Goal: Task Accomplishment & Management: Manage account settings

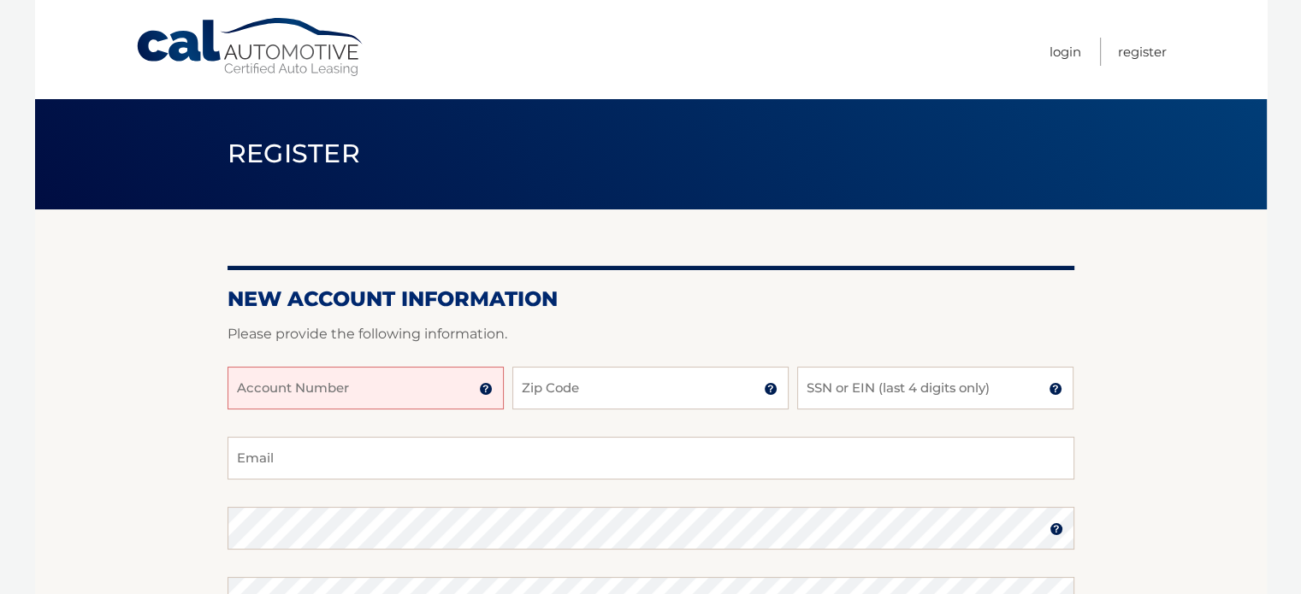
click at [335, 387] on input "Account Number" at bounding box center [366, 388] width 276 height 43
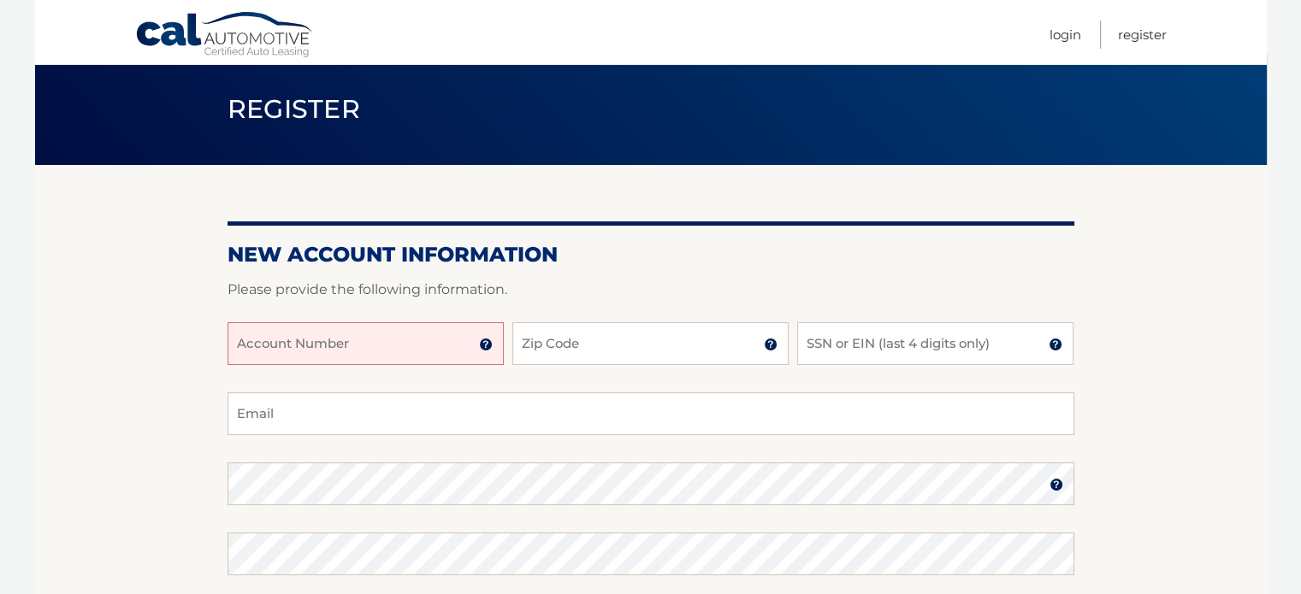
scroll to position [86, 0]
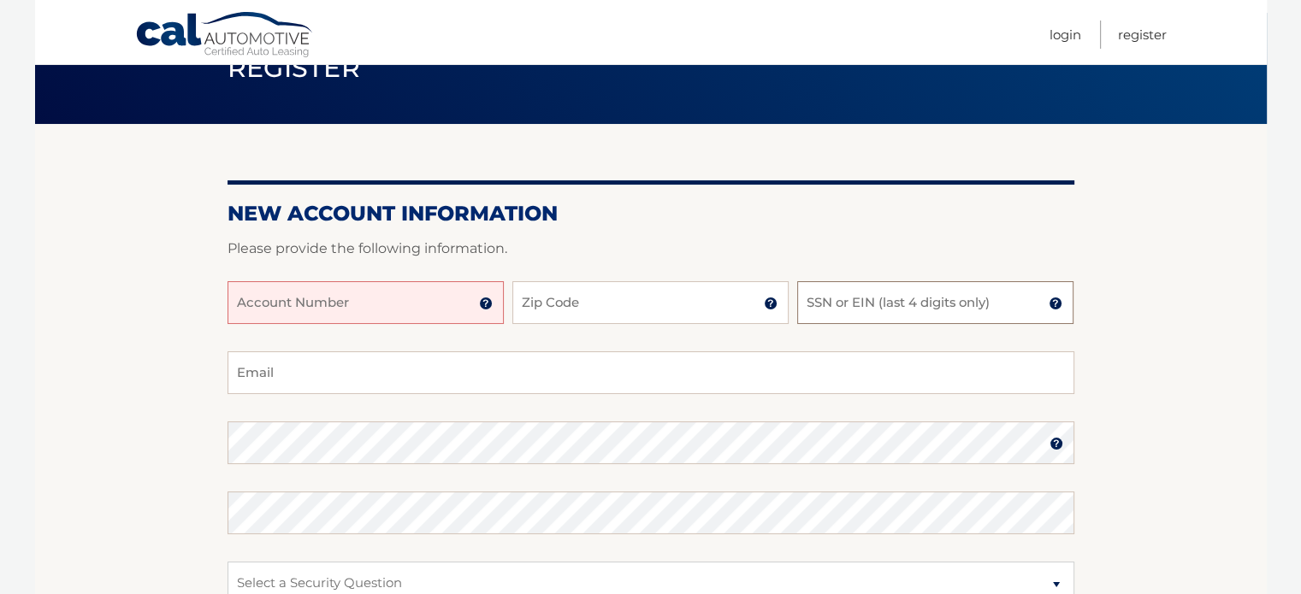
click at [808, 309] on input "SSN or EIN (last 4 digits only)" at bounding box center [935, 302] width 276 height 43
type input "3057"
click at [398, 293] on input "Account Number" at bounding box center [366, 302] width 276 height 43
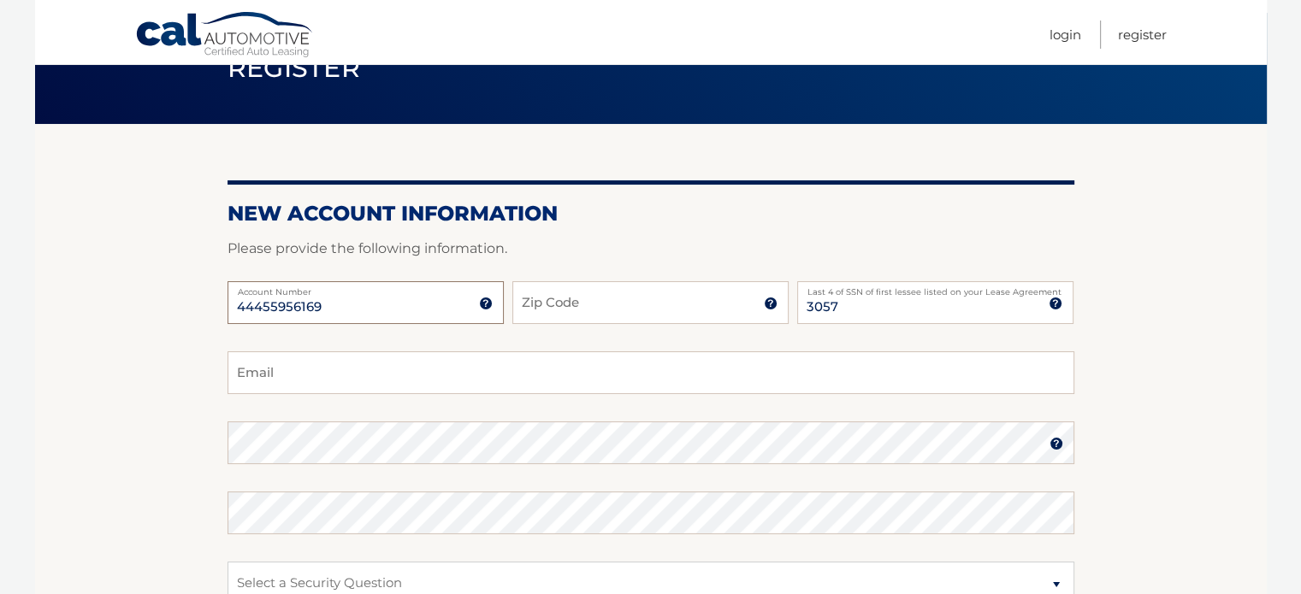
type input "44455956169"
click at [527, 297] on input "Zip Code" at bounding box center [650, 302] width 276 height 43
type input "11714"
type input "ranger1087@hotmail.com"
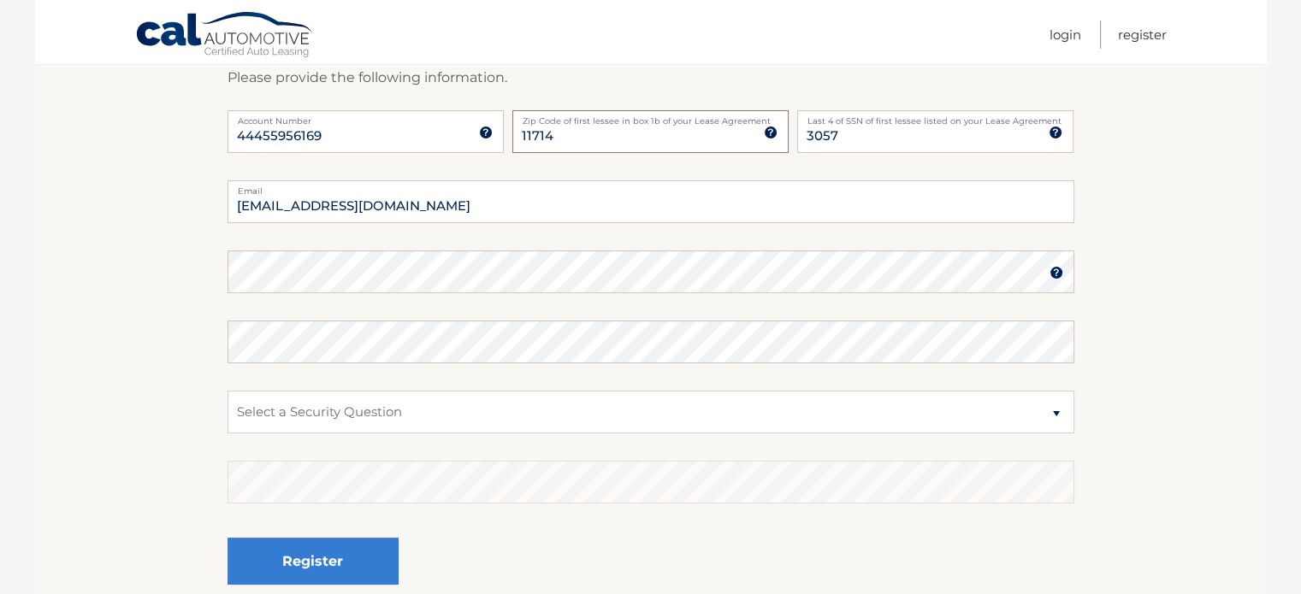
type input "11714"
click at [612, 406] on select "Select a Security Question What was the name of your elementary school? What is…" at bounding box center [651, 412] width 847 height 43
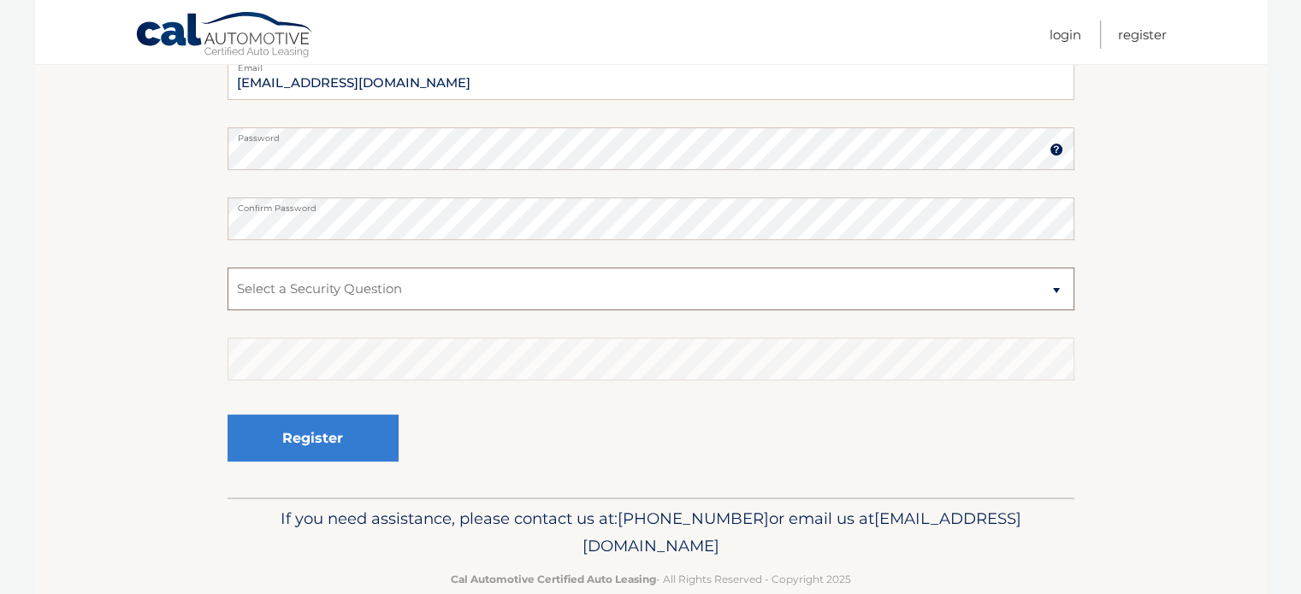
scroll to position [412, 0]
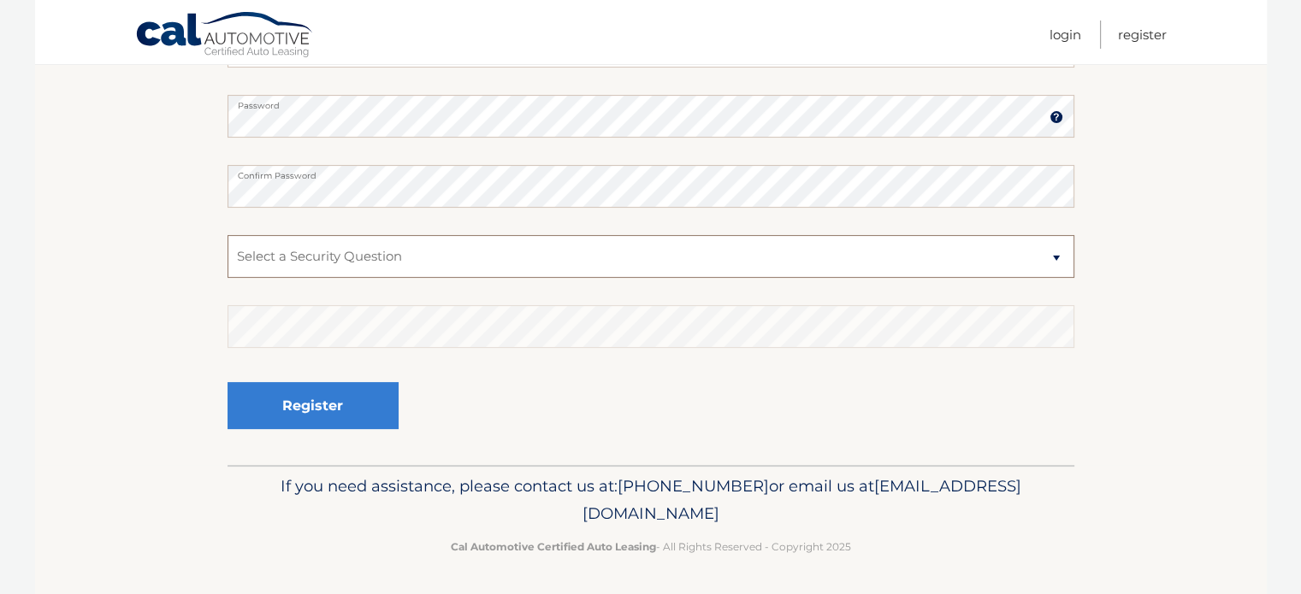
click at [567, 268] on select "Select a Security Question What was the name of your elementary school? What is…" at bounding box center [651, 256] width 847 height 43
select select "1"
click at [228, 235] on select "Select a Security Question What was the name of your elementary school? What is…" at bounding box center [651, 256] width 847 height 43
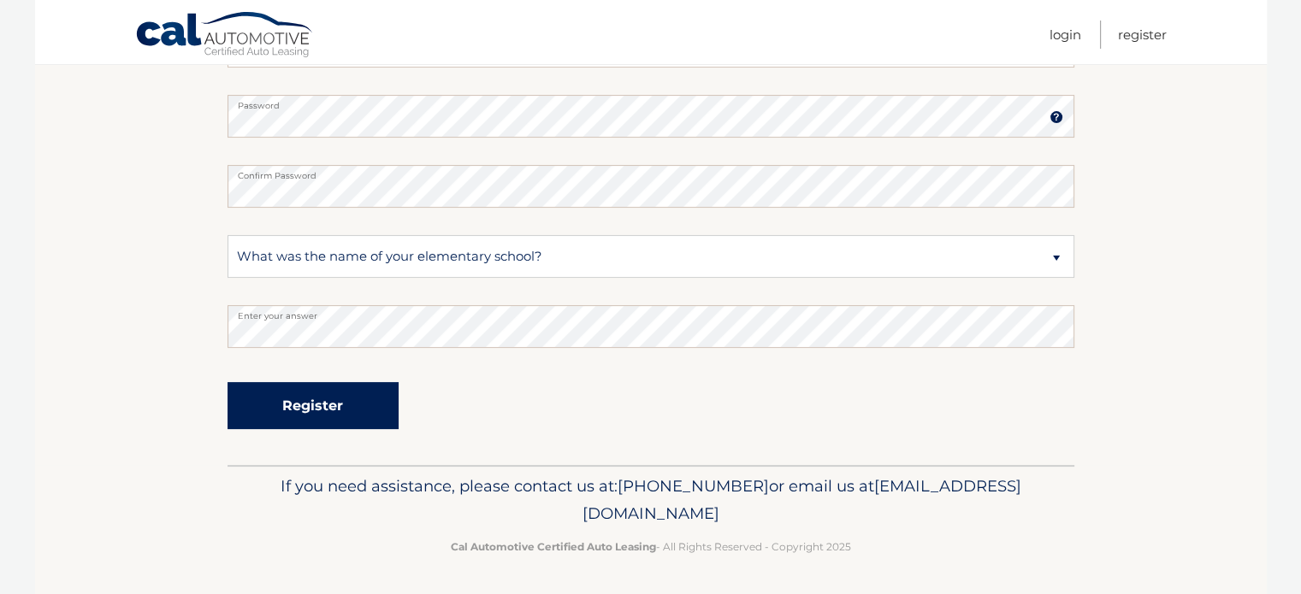
click at [356, 409] on button "Register" at bounding box center [313, 405] width 171 height 47
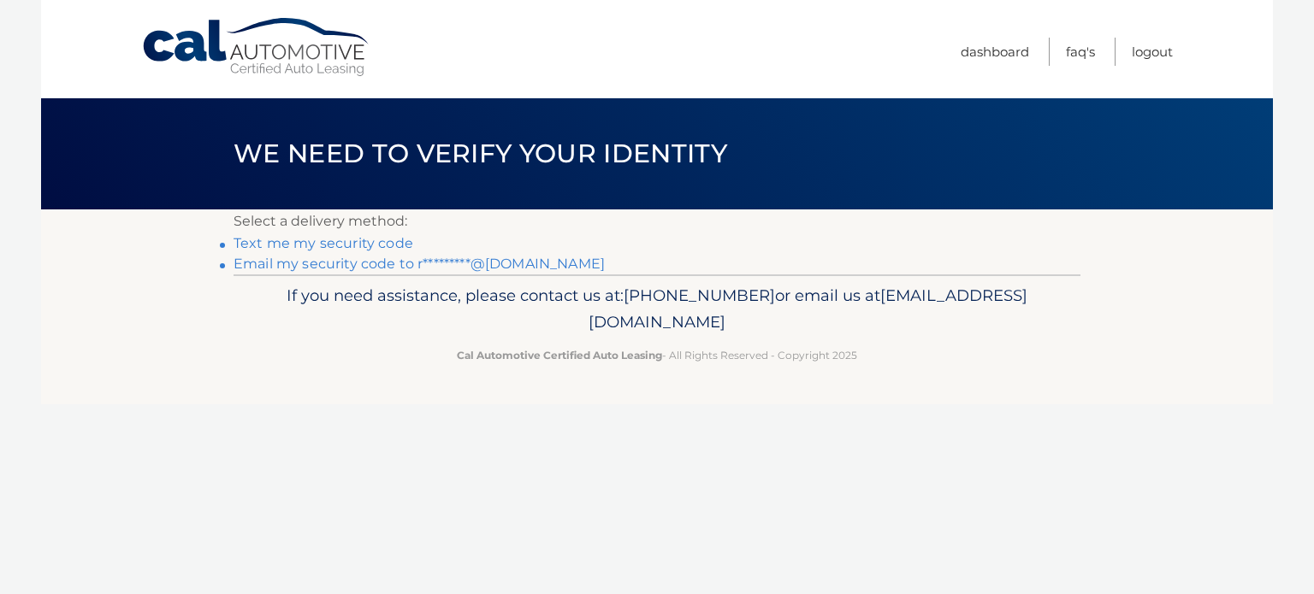
click at [390, 239] on link "Text me my security code" at bounding box center [323, 243] width 180 height 16
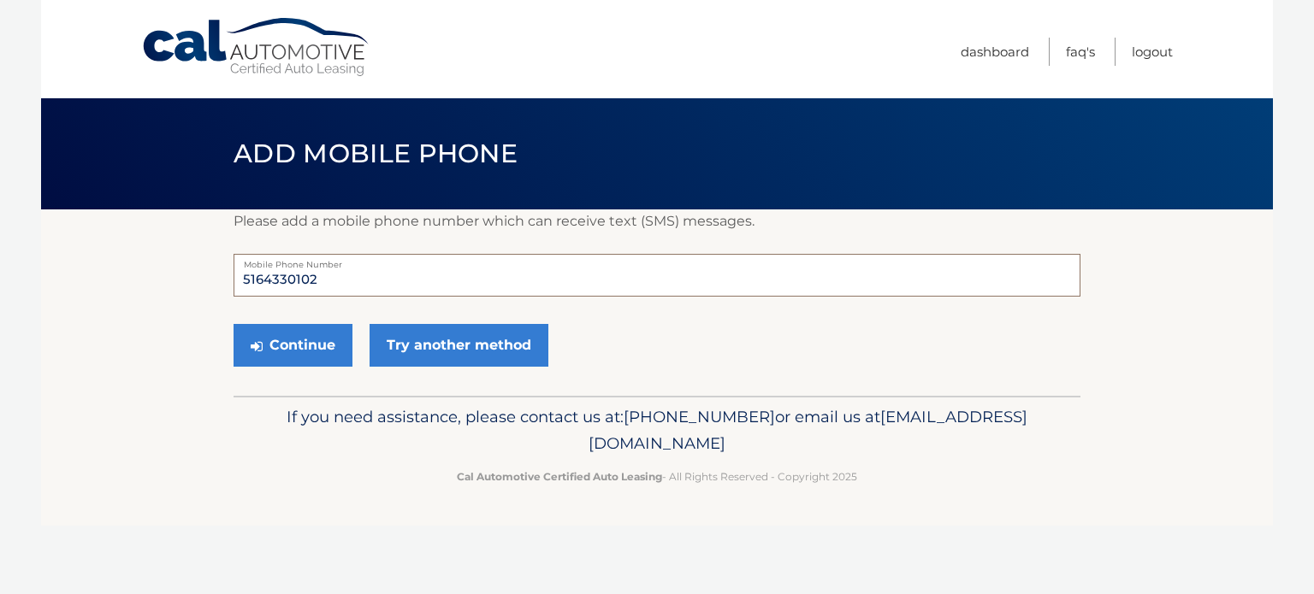
drag, startPoint x: 359, startPoint y: 286, endPoint x: 262, endPoint y: 287, distance: 97.5
click at [262, 287] on input "5164330102" at bounding box center [656, 275] width 847 height 43
type input "5162889802"
click at [270, 336] on button "Continue" at bounding box center [292, 345] width 119 height 43
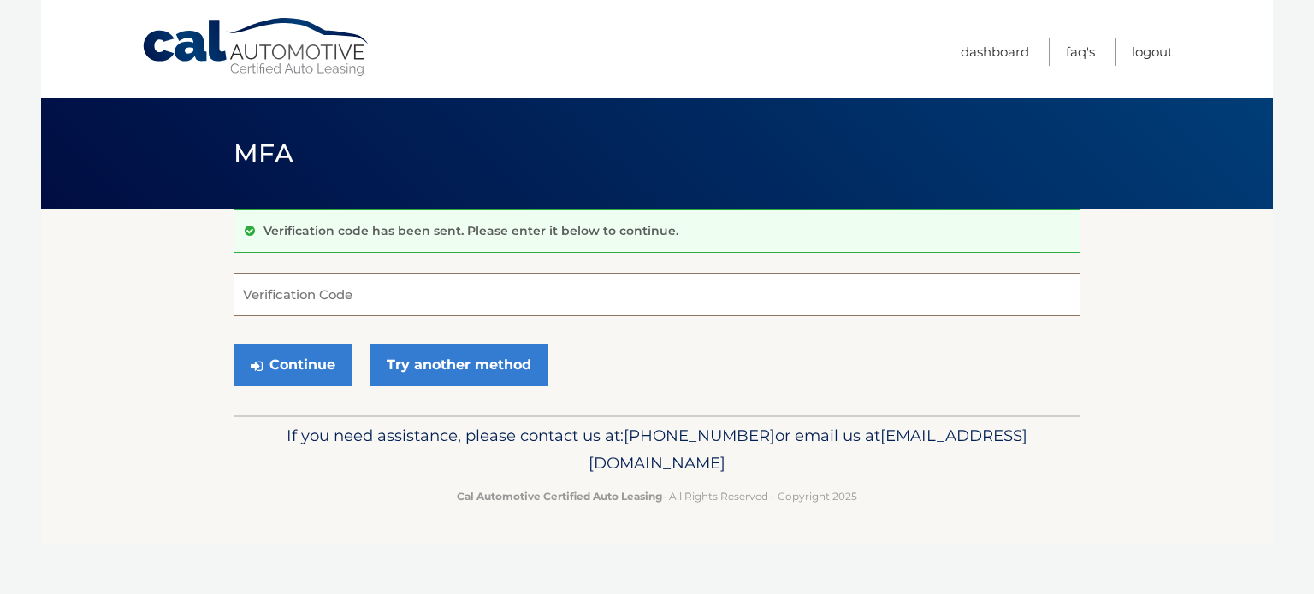
click at [272, 288] on input "Verification Code" at bounding box center [656, 295] width 847 height 43
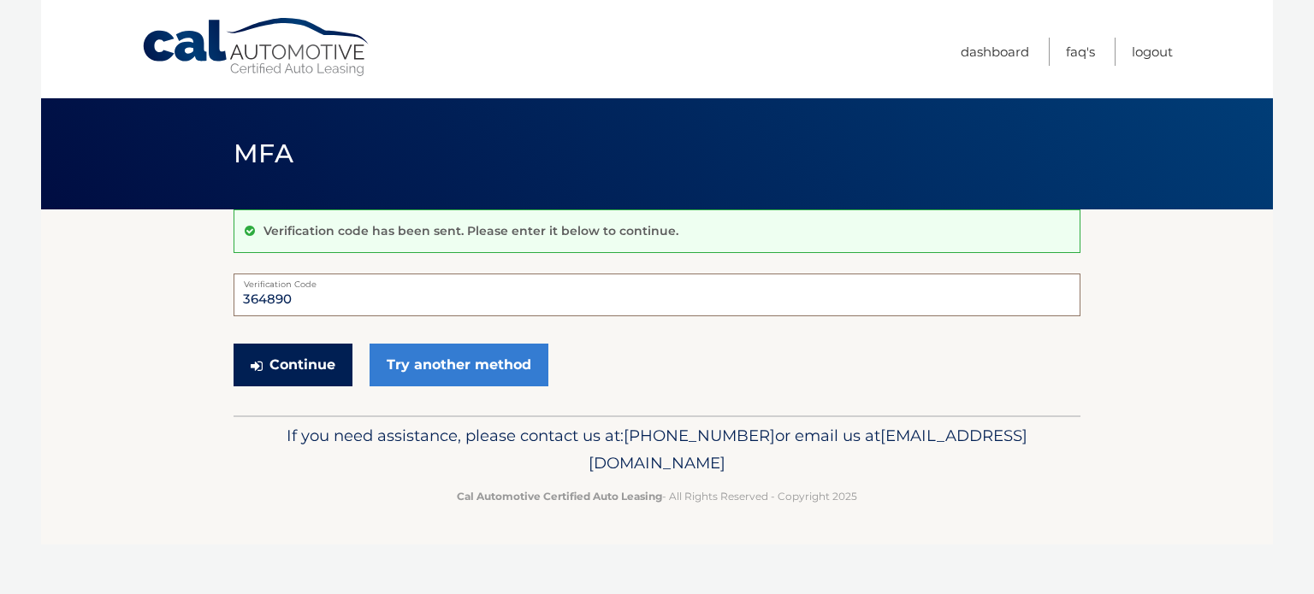
type input "364890"
click at [284, 355] on button "Continue" at bounding box center [292, 365] width 119 height 43
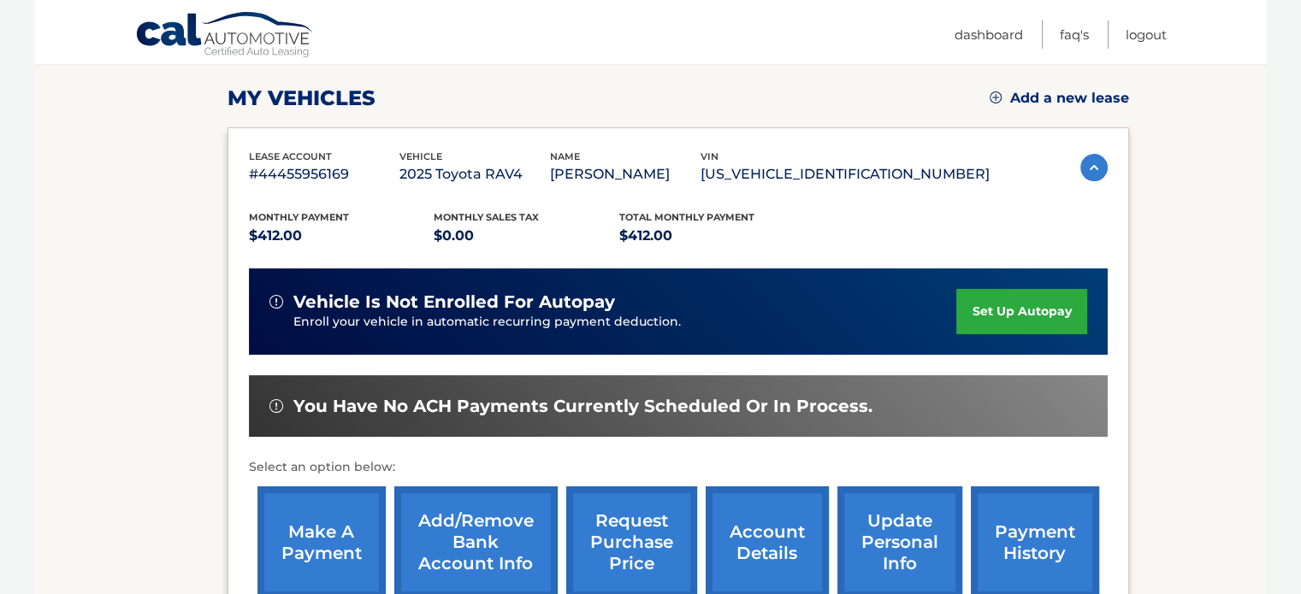
scroll to position [257, 0]
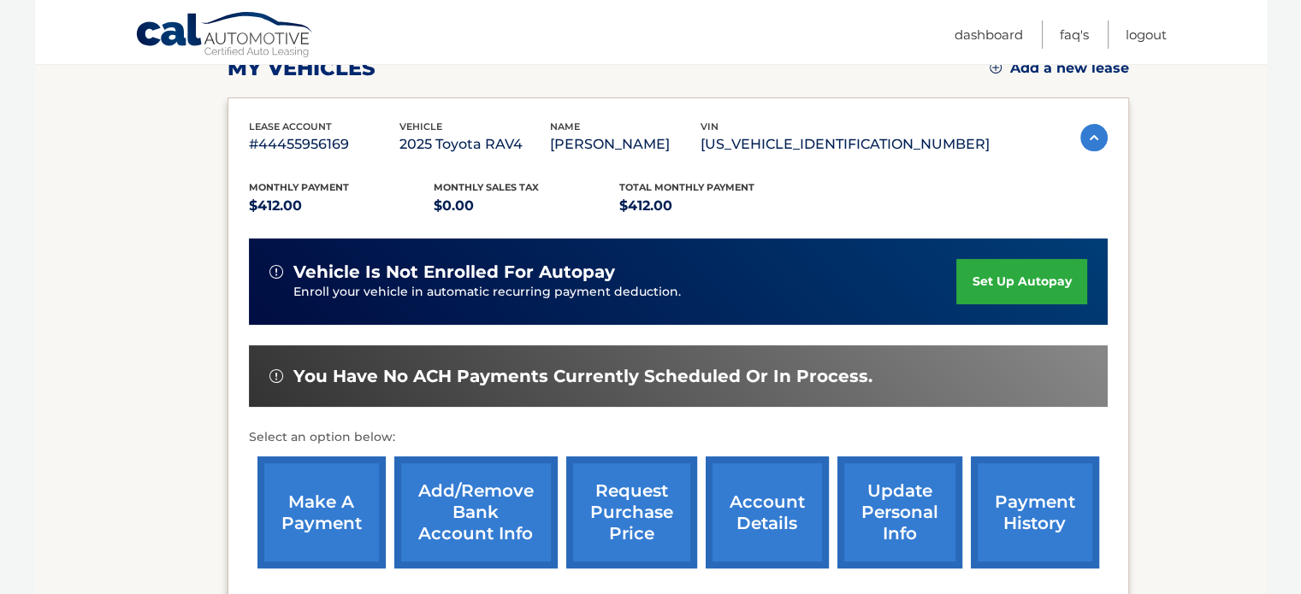
click at [996, 293] on link "set up autopay" at bounding box center [1021, 281] width 130 height 45
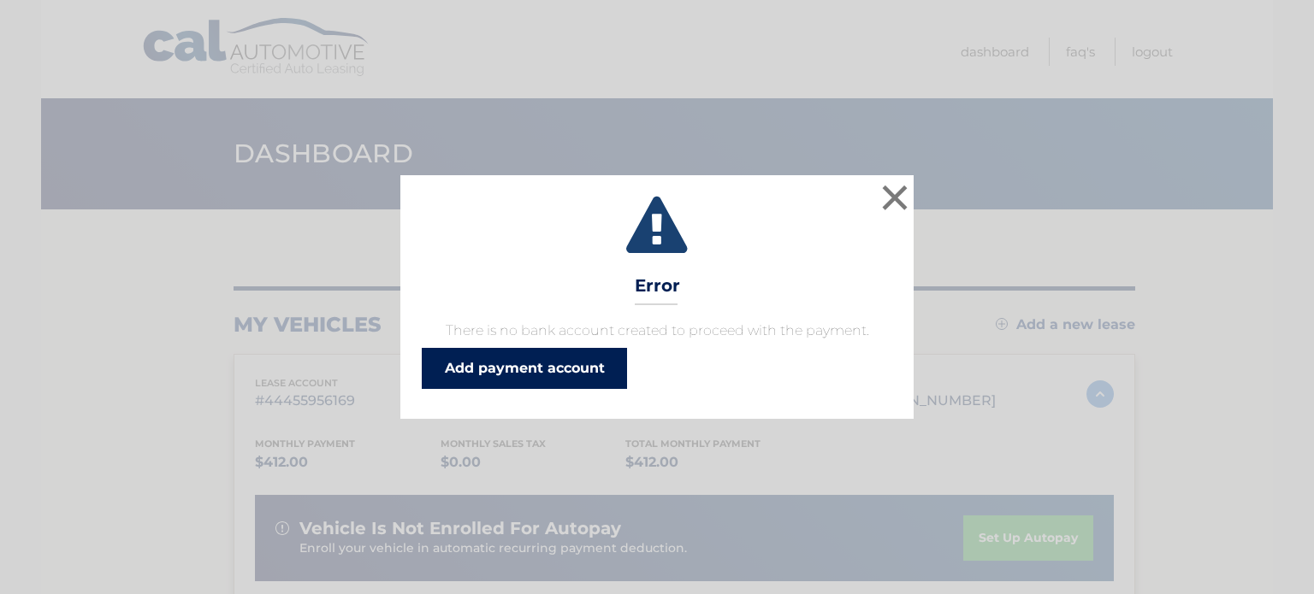
click at [605, 367] on link "Add payment account" at bounding box center [524, 368] width 205 height 41
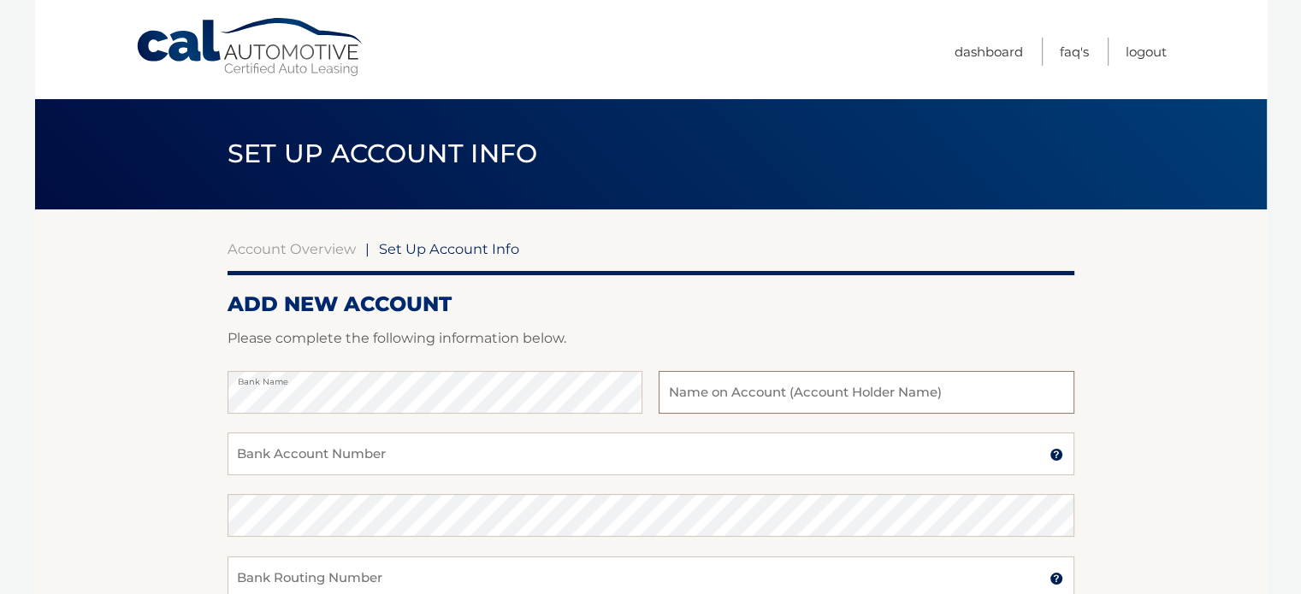
click at [681, 399] on input "text" at bounding box center [866, 392] width 415 height 43
type input "[PERSON_NAME]"
click at [606, 447] on input "Bank Account Number" at bounding box center [651, 454] width 847 height 43
type input "9480584623"
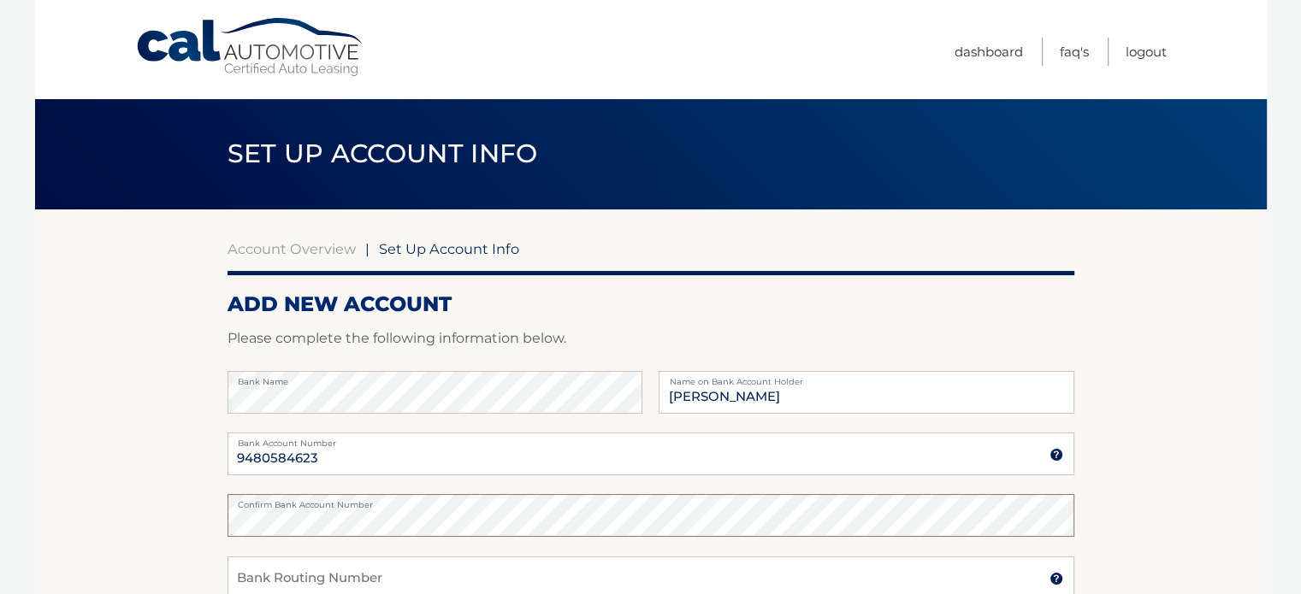
scroll to position [86, 0]
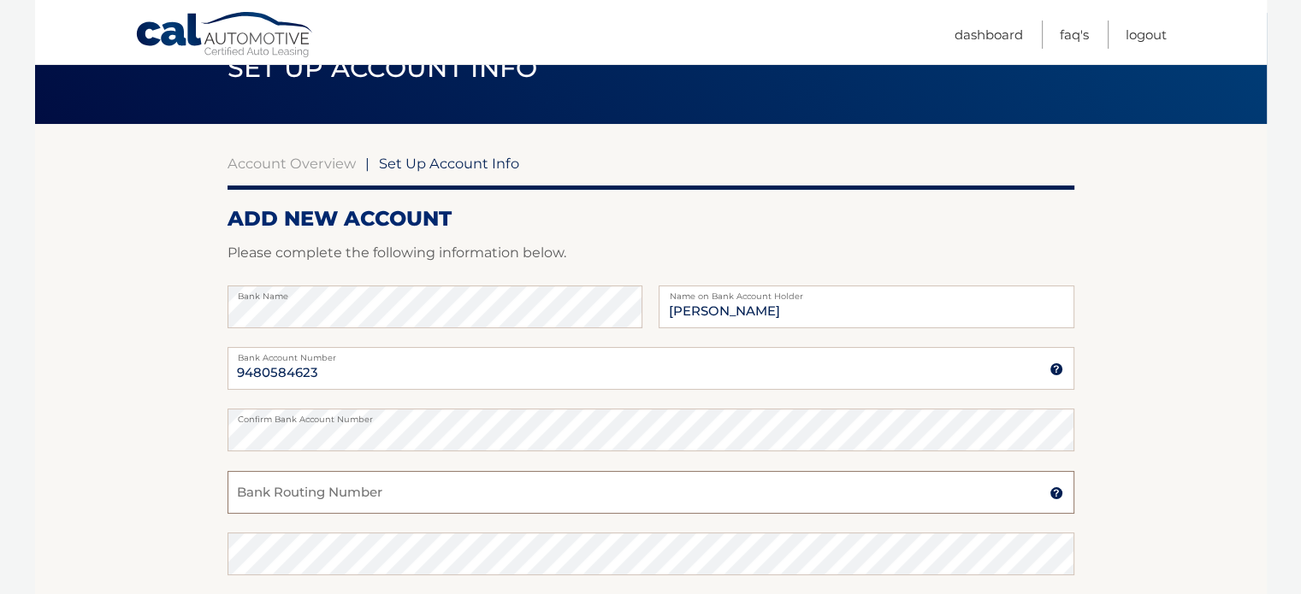
click at [440, 482] on input "Bank Routing Number" at bounding box center [651, 492] width 847 height 43
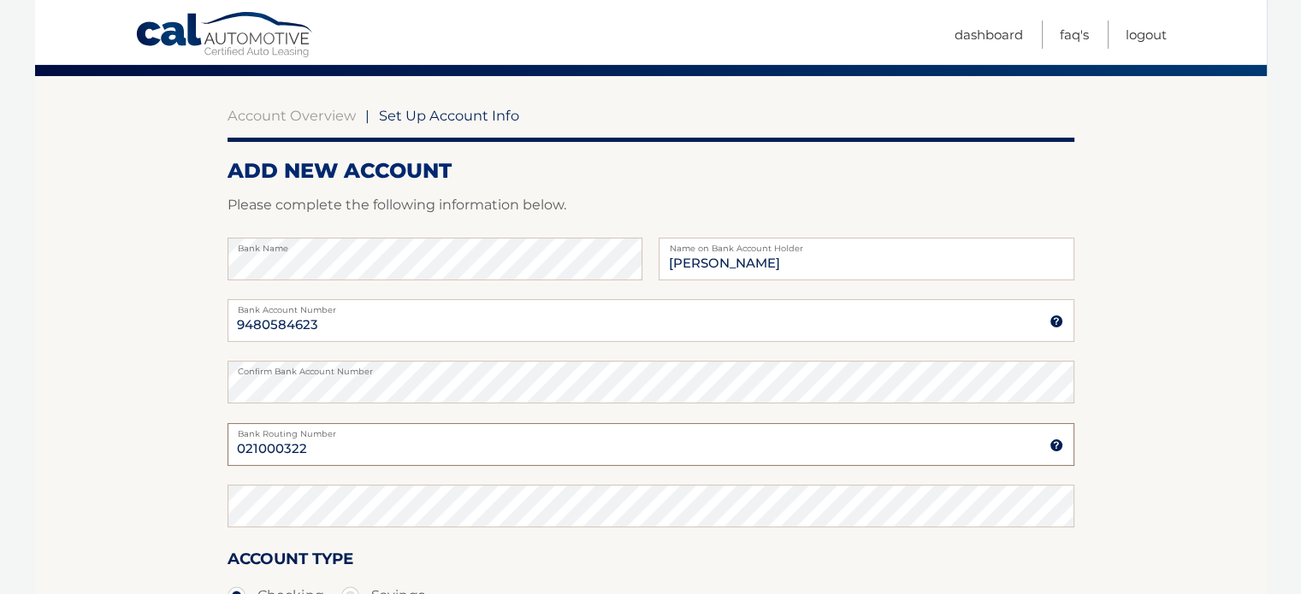
scroll to position [171, 0]
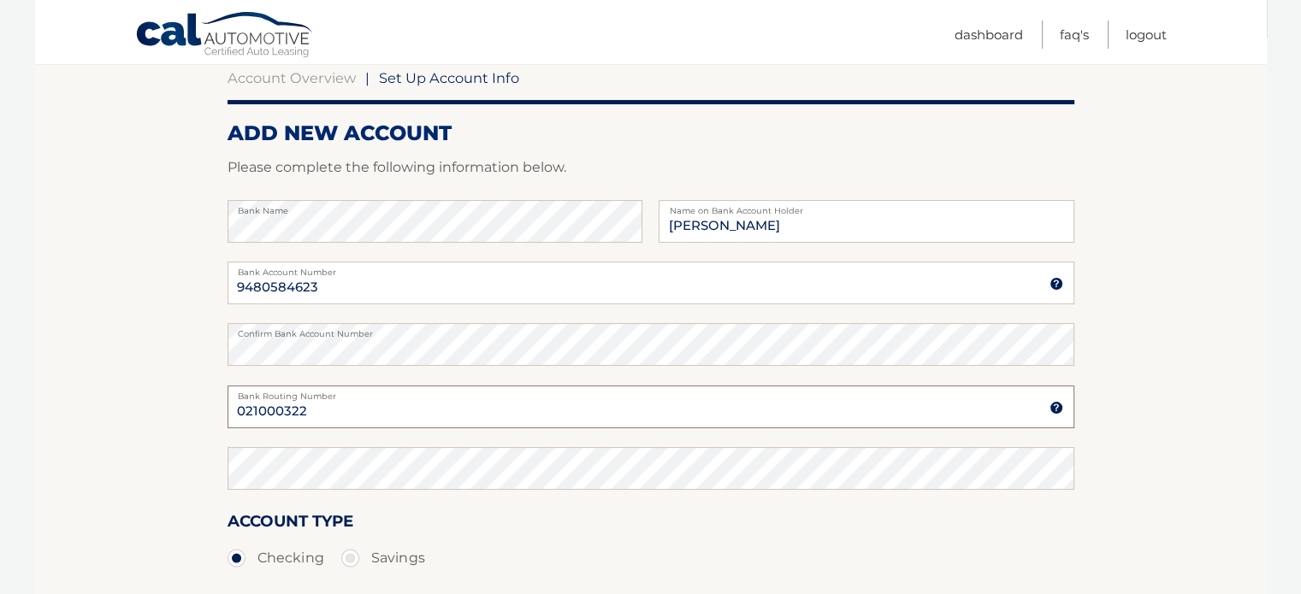
type input "021000322"
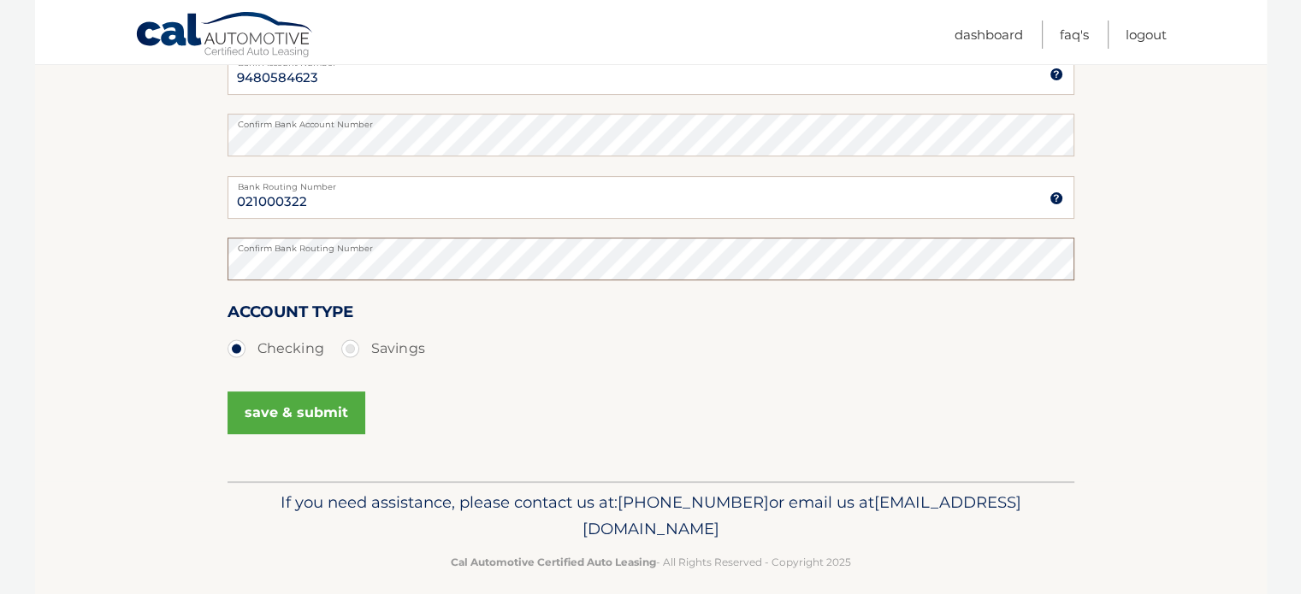
scroll to position [397, 0]
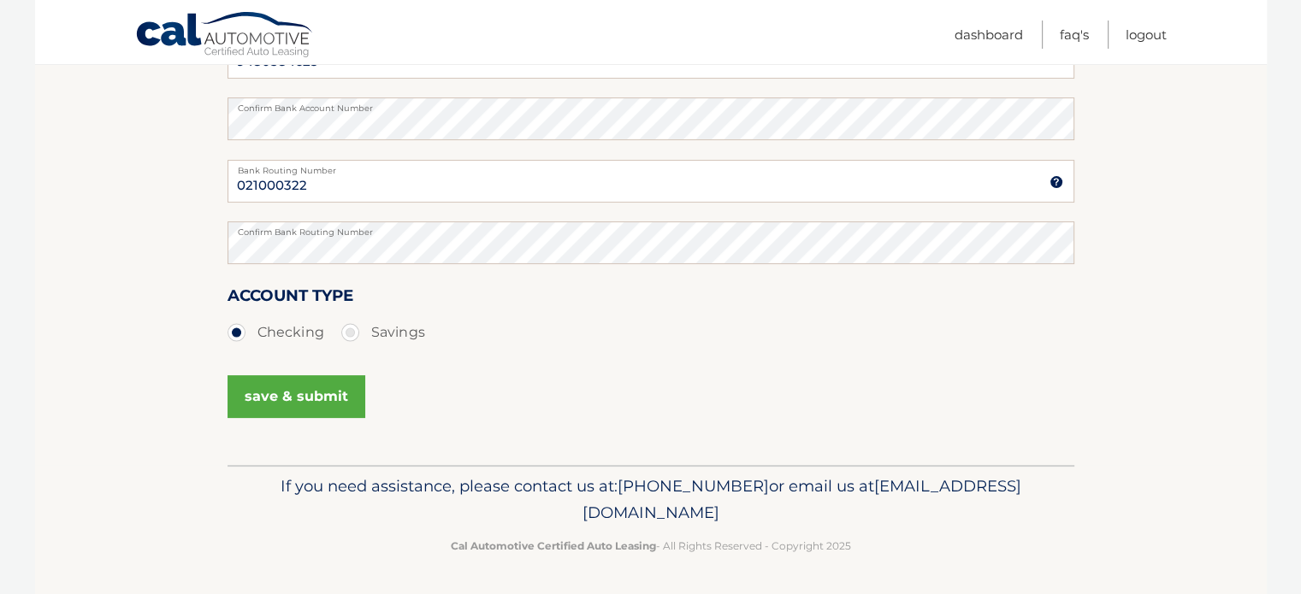
click at [331, 399] on button "save & submit" at bounding box center [297, 396] width 138 height 43
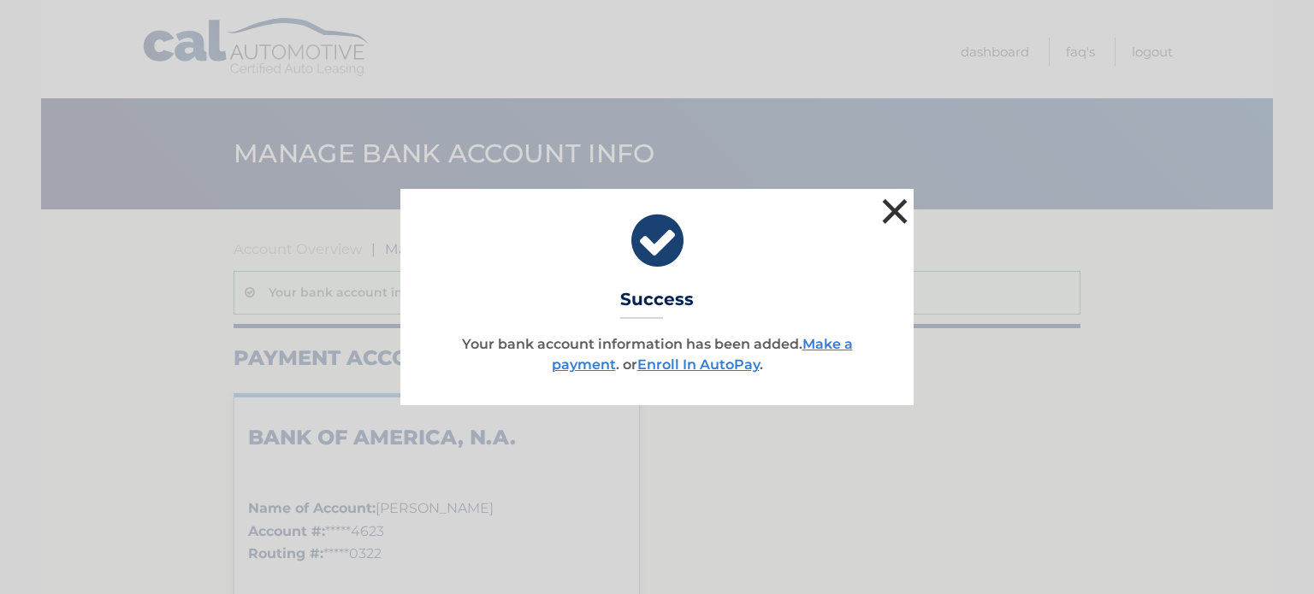
click at [886, 217] on button "×" at bounding box center [895, 211] width 34 height 34
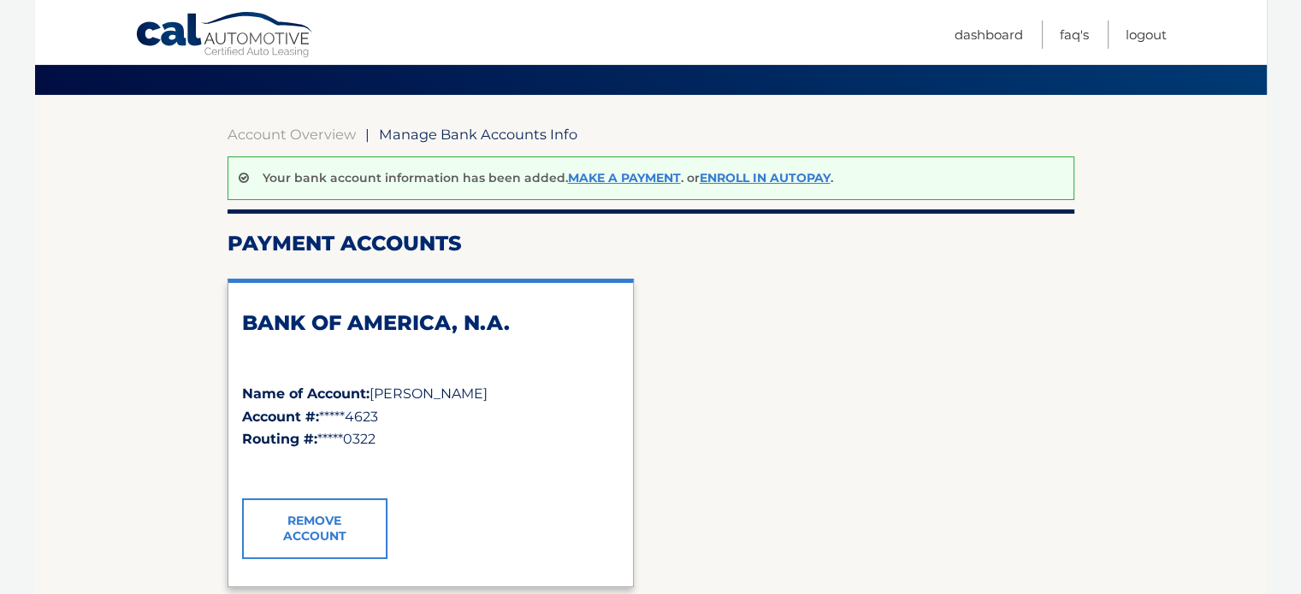
scroll to position [86, 0]
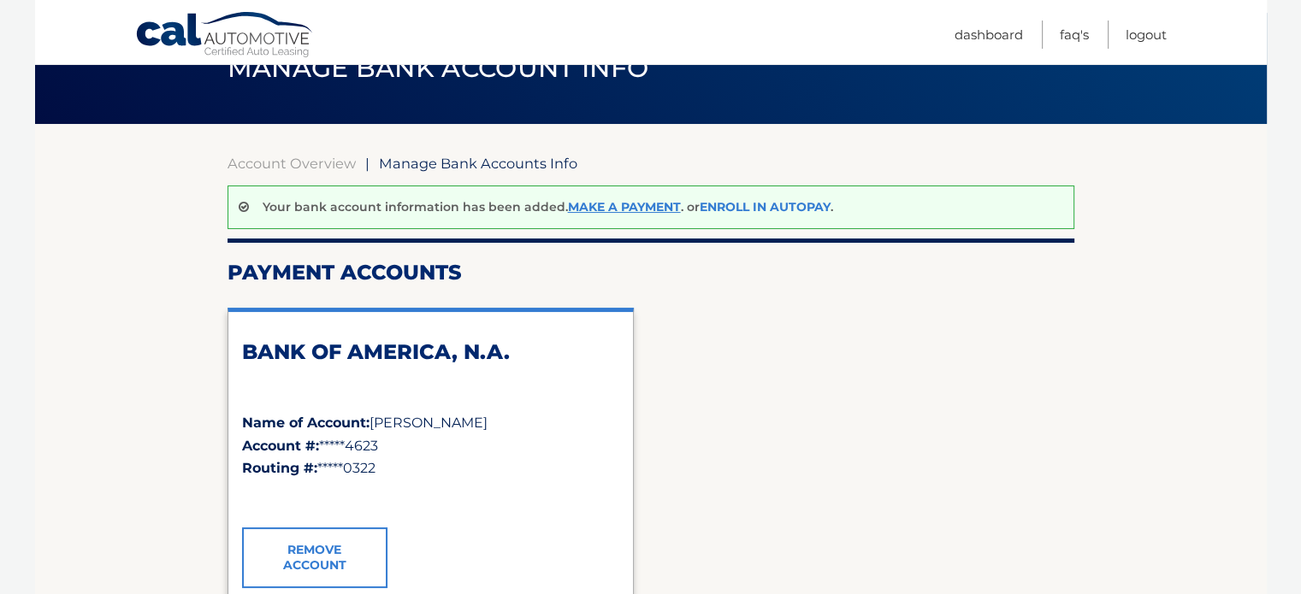
click at [748, 208] on link "Enroll In AutoPay" at bounding box center [765, 206] width 131 height 15
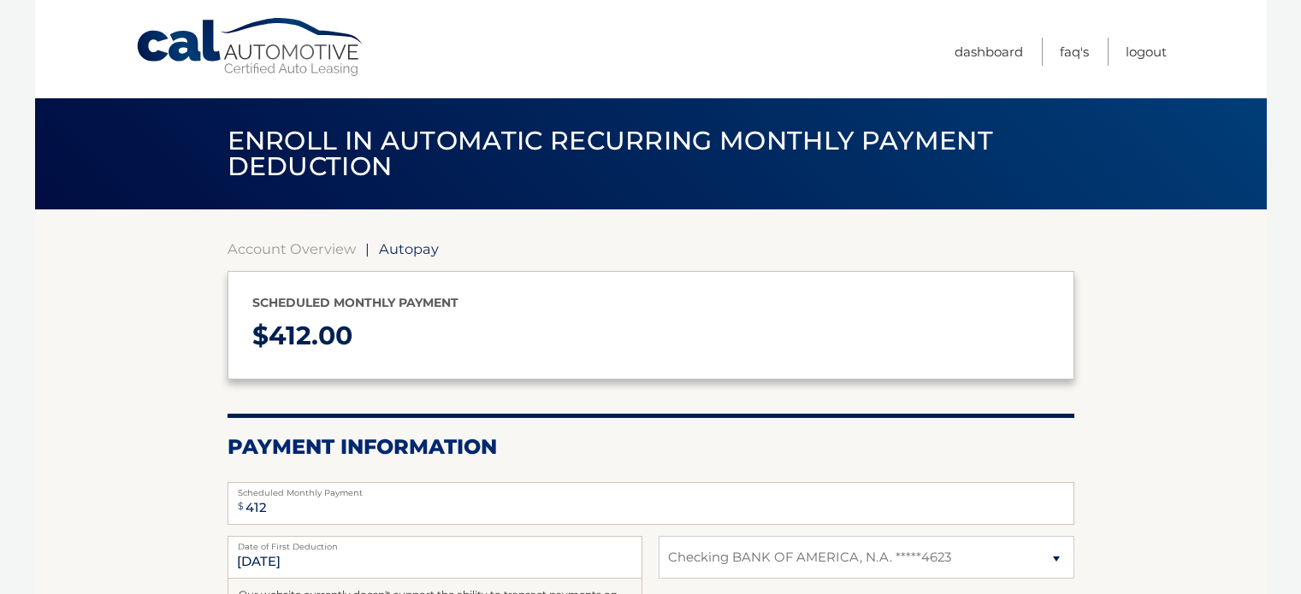
select select "Mjk1OTkxMTMtNGNkNS00YTk3LWI4MWEtZDNjYWQ1YzMzNDRh"
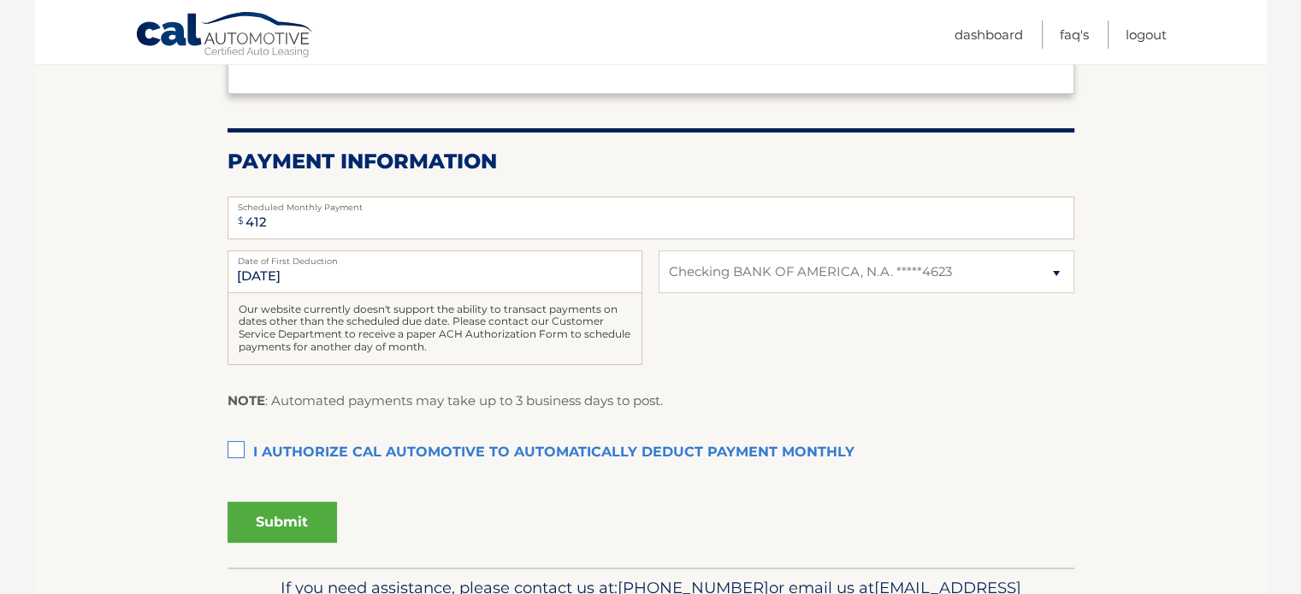
scroll to position [342, 0]
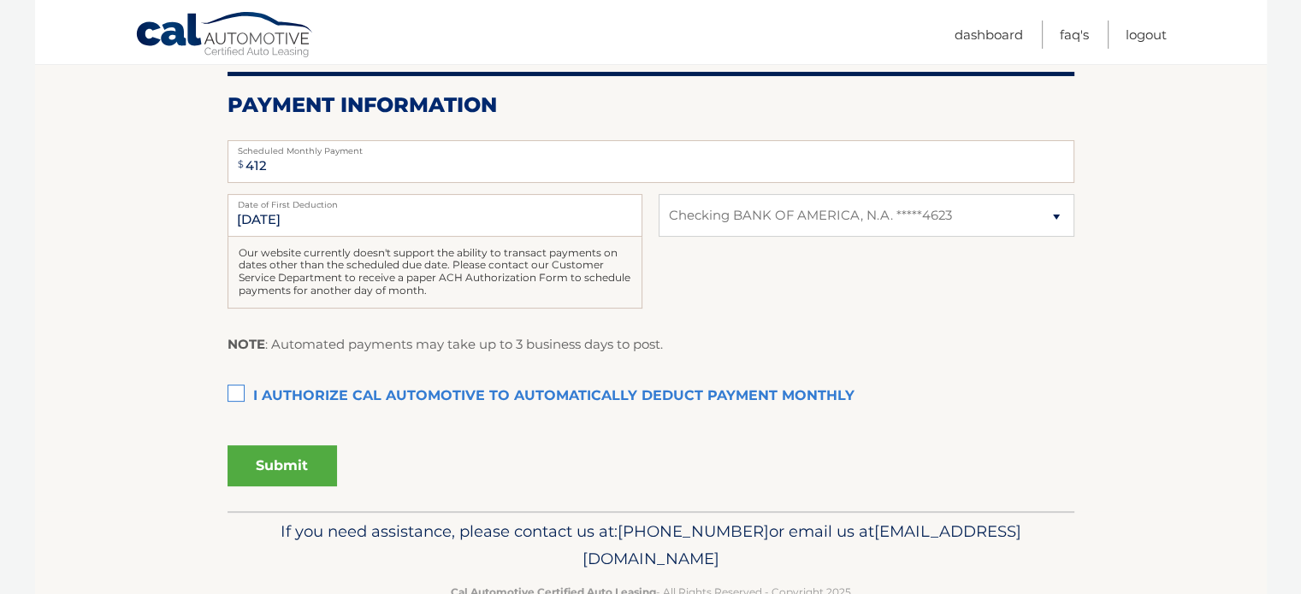
click at [233, 394] on label "I authorize cal automotive to automatically deduct payment monthly This checkbo…" at bounding box center [651, 397] width 847 height 34
click at [0, 0] on input "I authorize cal automotive to automatically deduct payment monthly This checkbo…" at bounding box center [0, 0] width 0 height 0
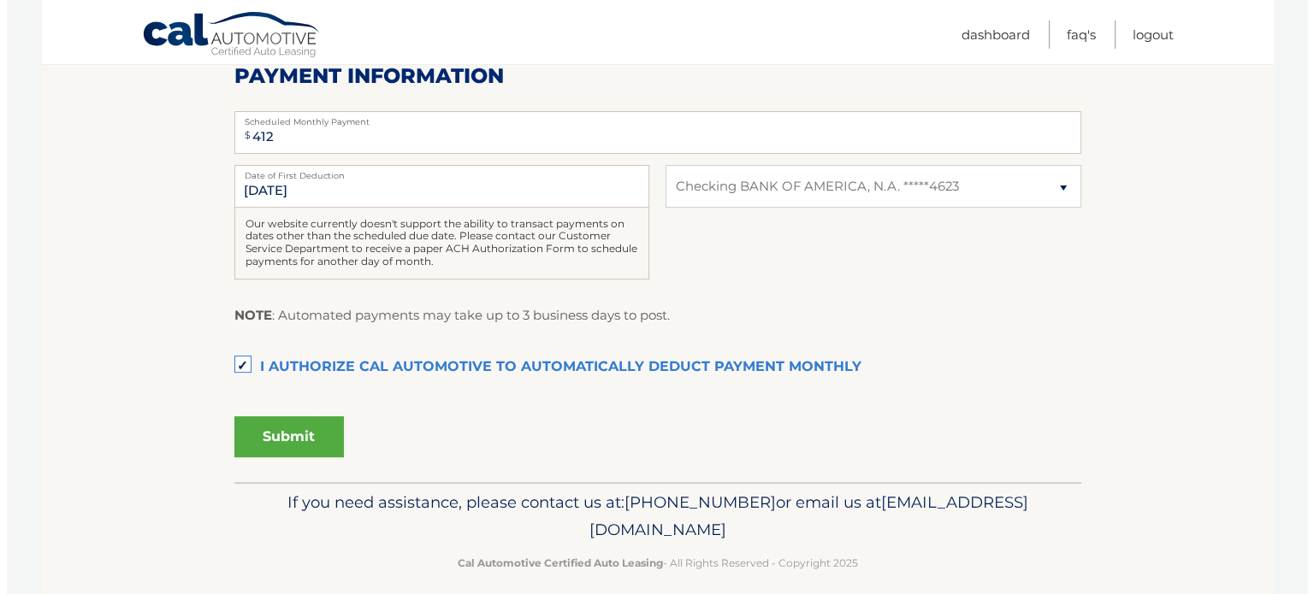
scroll to position [387, 0]
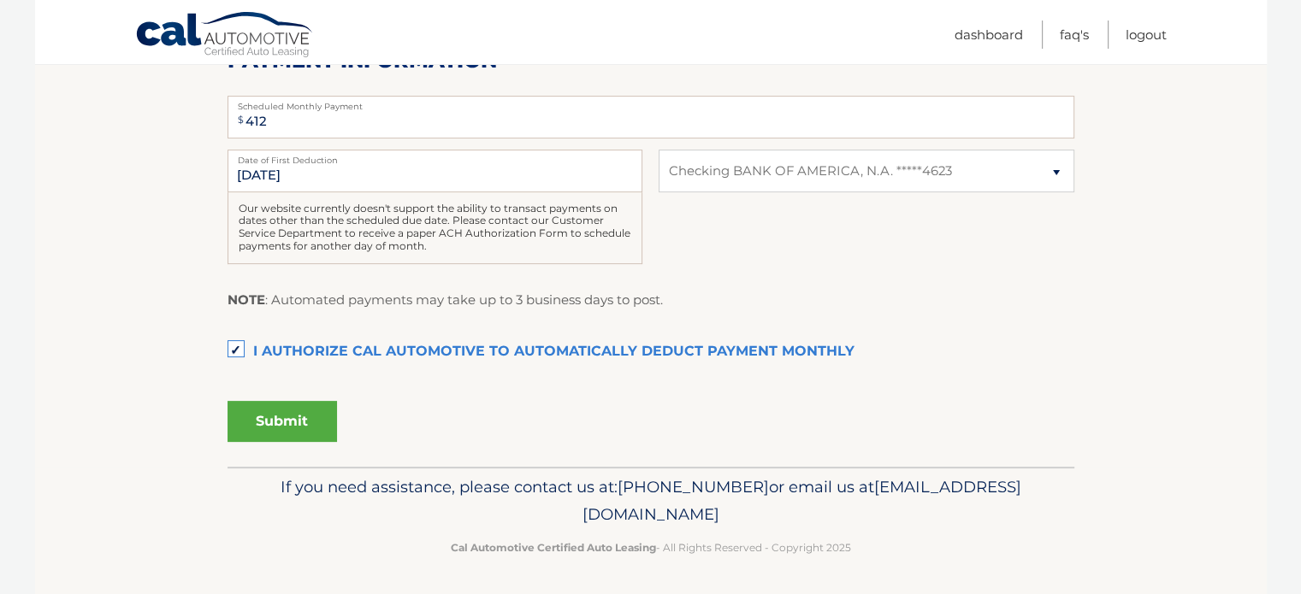
click at [323, 420] on button "Submit" at bounding box center [282, 421] width 109 height 41
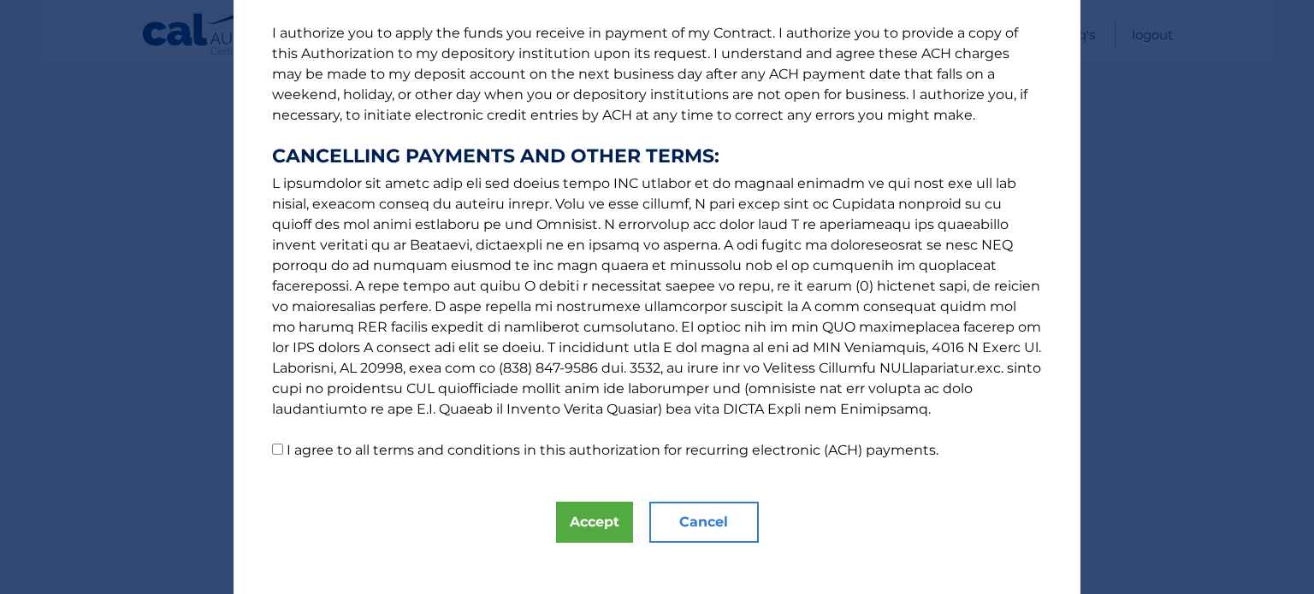
scroll to position [233, 0]
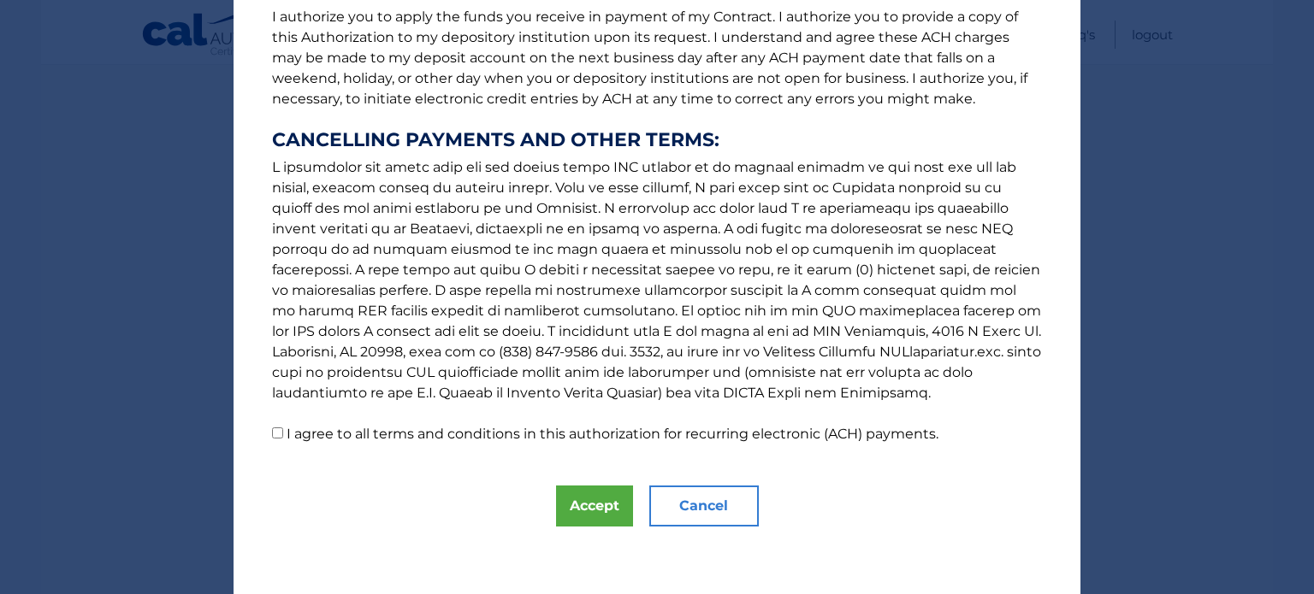
click at [328, 441] on label "I agree to all terms and conditions in this authorization for recurring electro…" at bounding box center [613, 434] width 652 height 16
click at [283, 439] on input "I agree to all terms and conditions in this authorization for recurring electro…" at bounding box center [277, 433] width 11 height 11
checkbox input "true"
click at [564, 505] on button "Accept" at bounding box center [594, 506] width 77 height 41
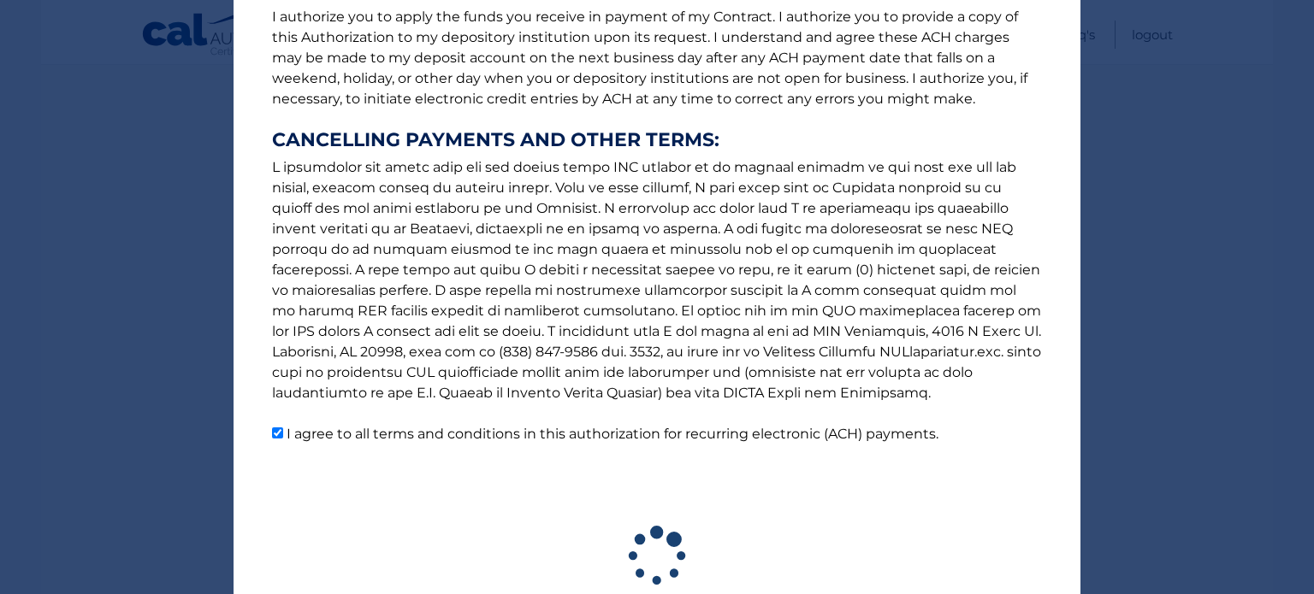
scroll to position [339, 0]
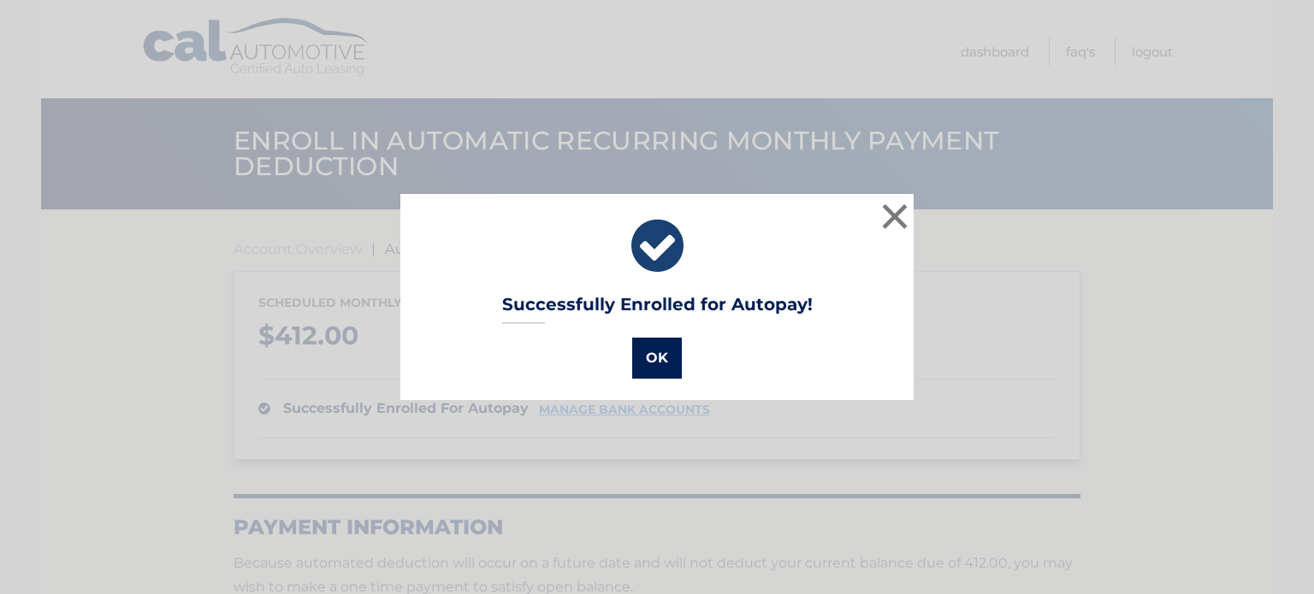
click at [636, 370] on button "OK" at bounding box center [657, 358] width 50 height 41
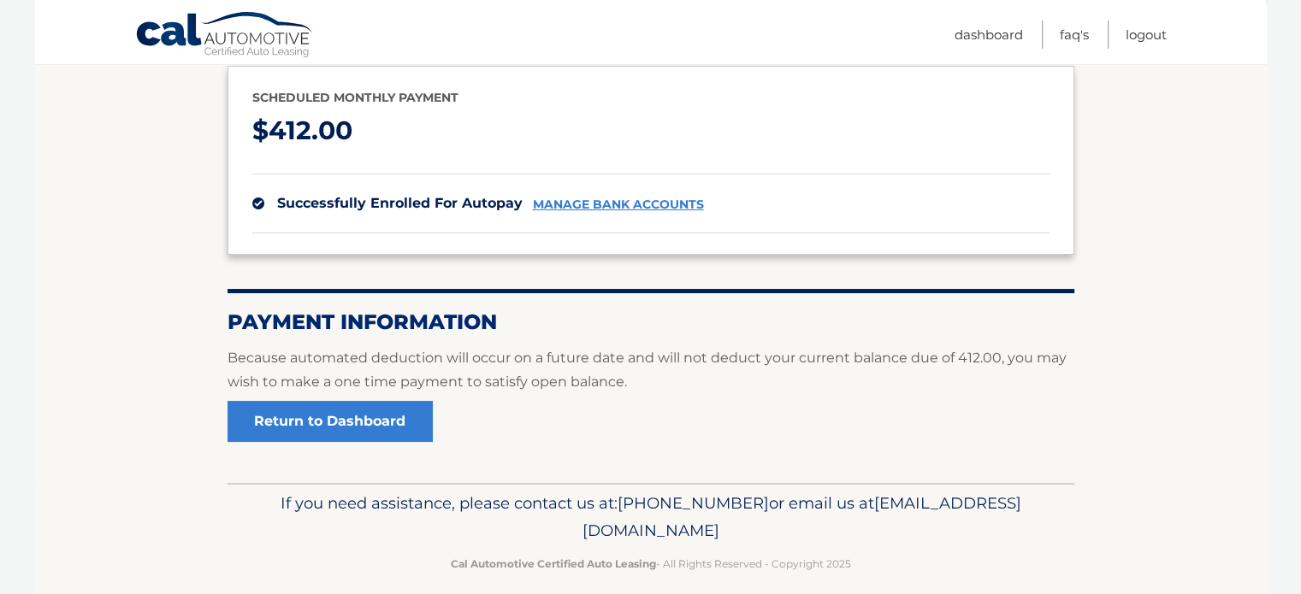
scroll to position [222, 0]
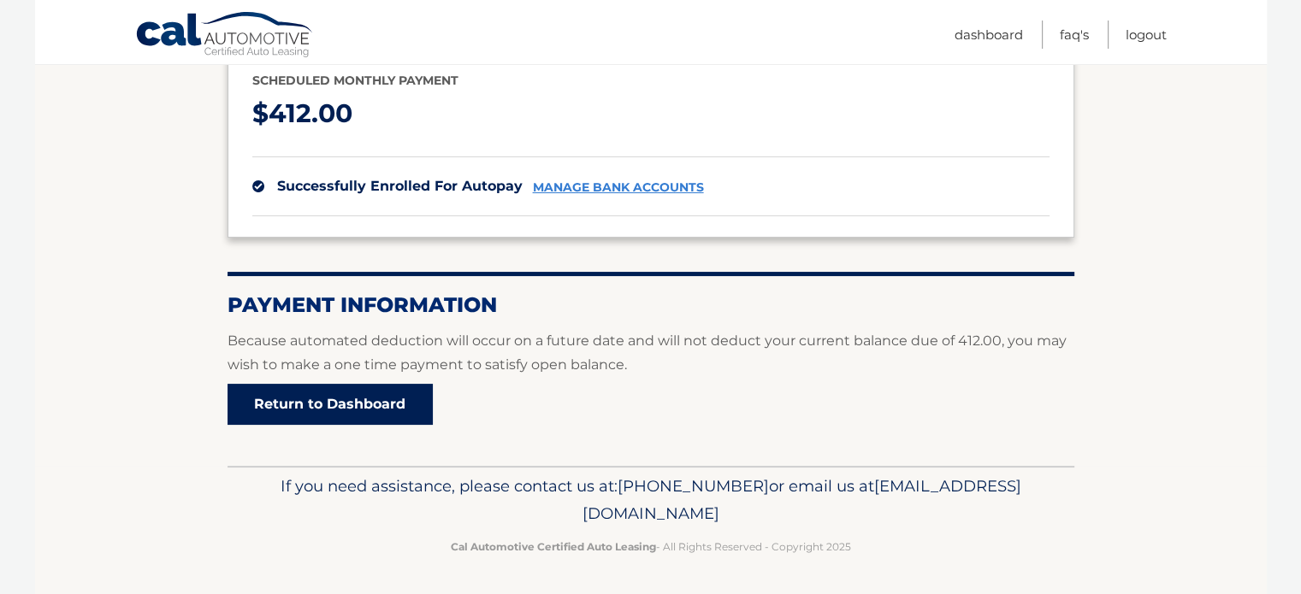
click at [403, 403] on link "Return to Dashboard" at bounding box center [330, 404] width 205 height 41
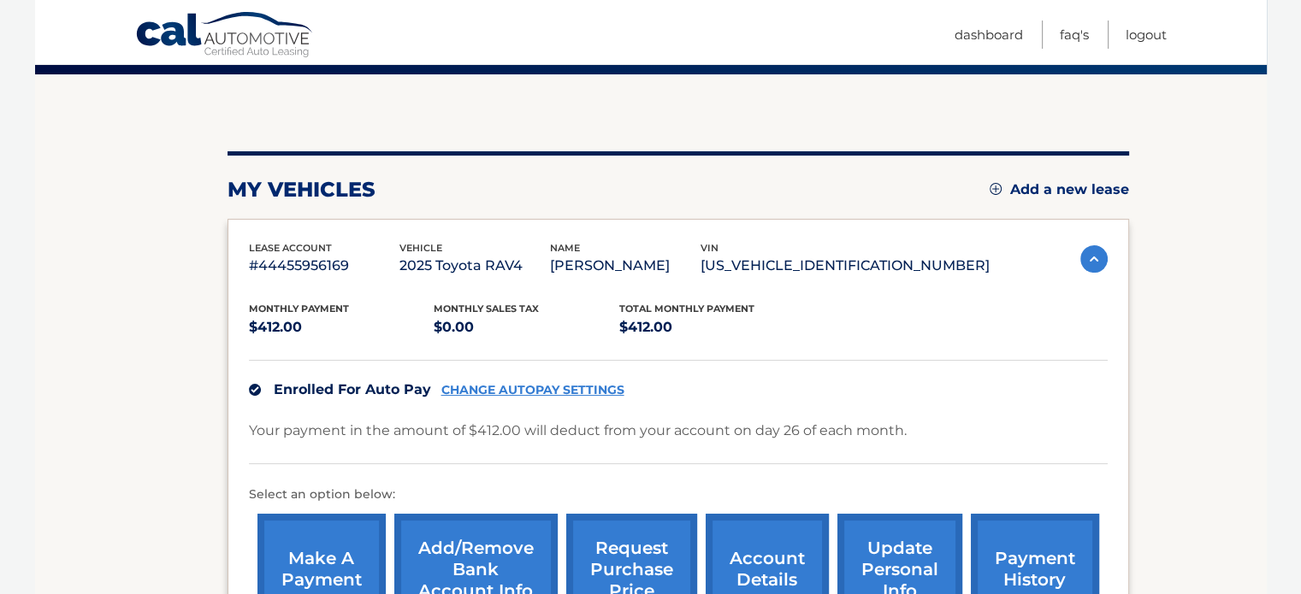
scroll to position [171, 0]
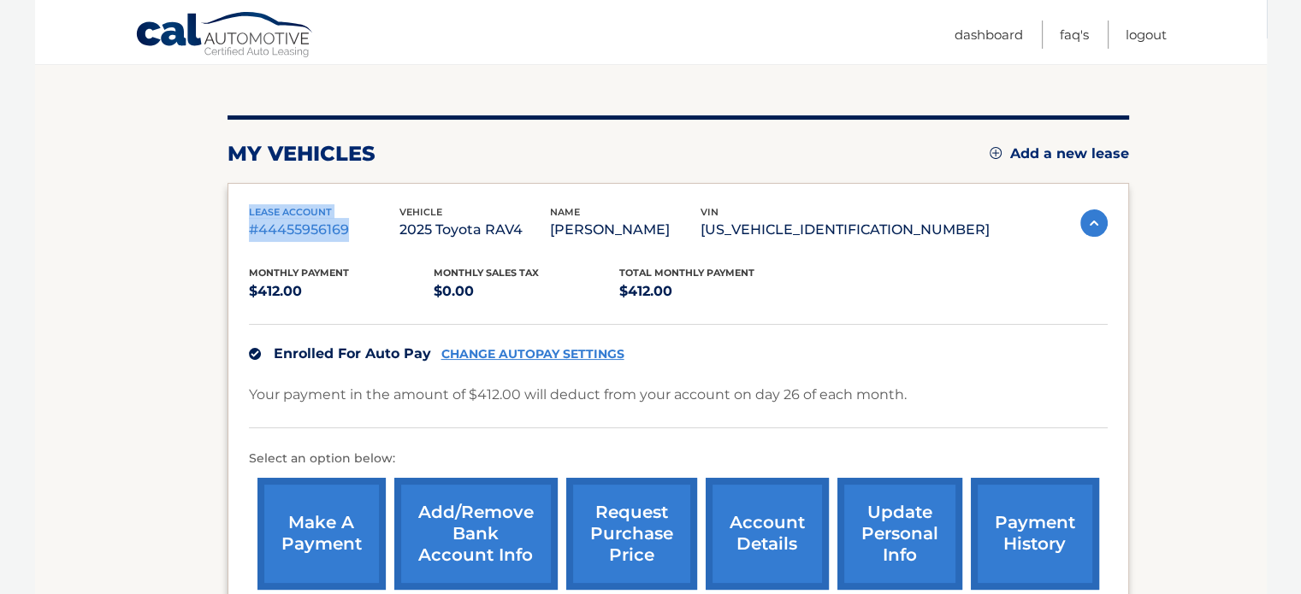
drag, startPoint x: 349, startPoint y: 228, endPoint x: 246, endPoint y: 211, distance: 104.1
click at [246, 211] on div "lease account #44455956169 vehicle 2025 Toyota RAV4 name STEVEN SOLOMON vin 2T3…" at bounding box center [678, 401] width 901 height 437
copy div "lease account #44455956169"
click at [700, 211] on div "name STEVEN SOLOMON" at bounding box center [625, 223] width 151 height 38
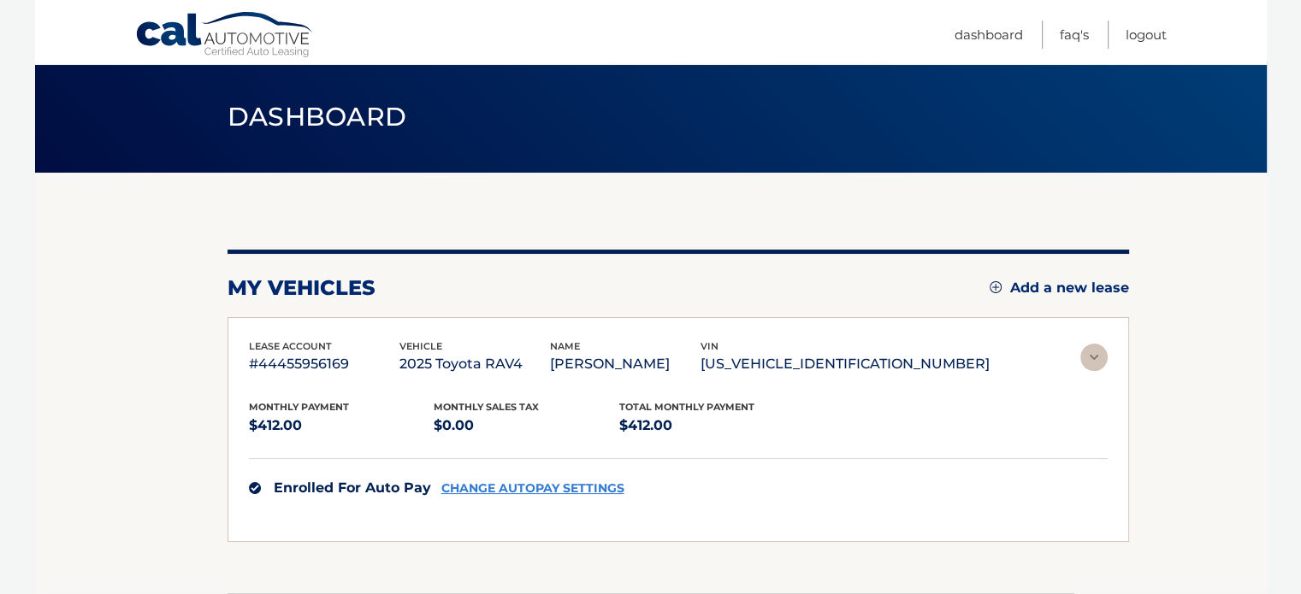
scroll to position [20, 0]
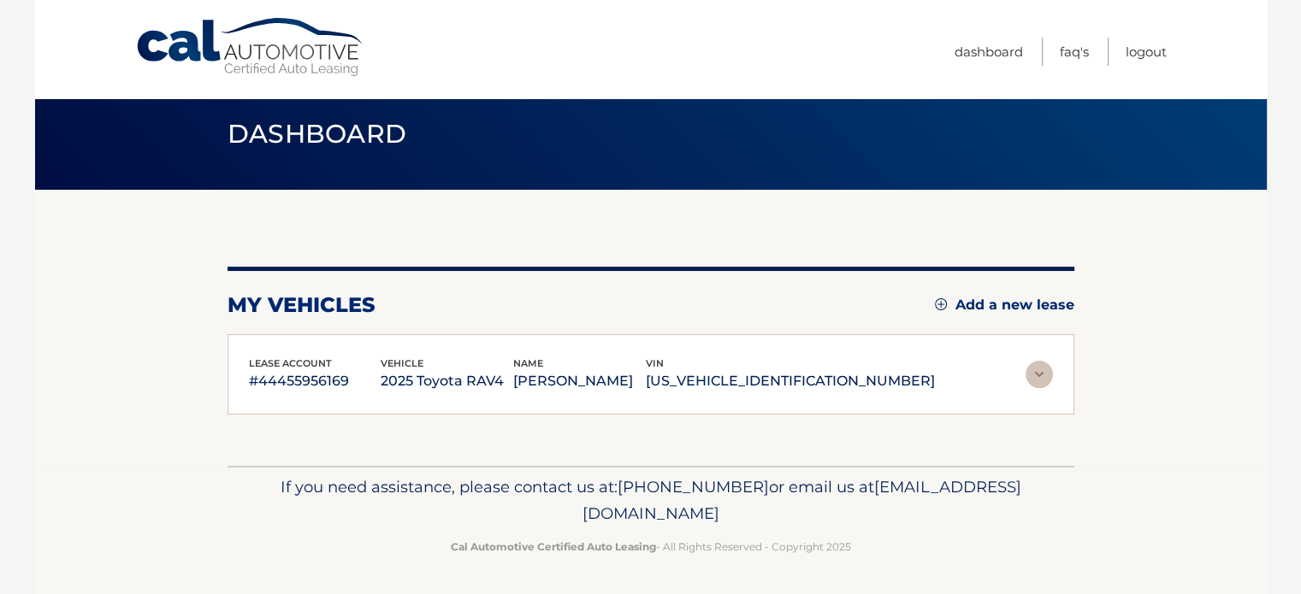
drag, startPoint x: 763, startPoint y: 362, endPoint x: 903, endPoint y: 381, distance: 141.5
click at [903, 381] on div "vin 2T3P1RFV1SC538807" at bounding box center [790, 375] width 289 height 38
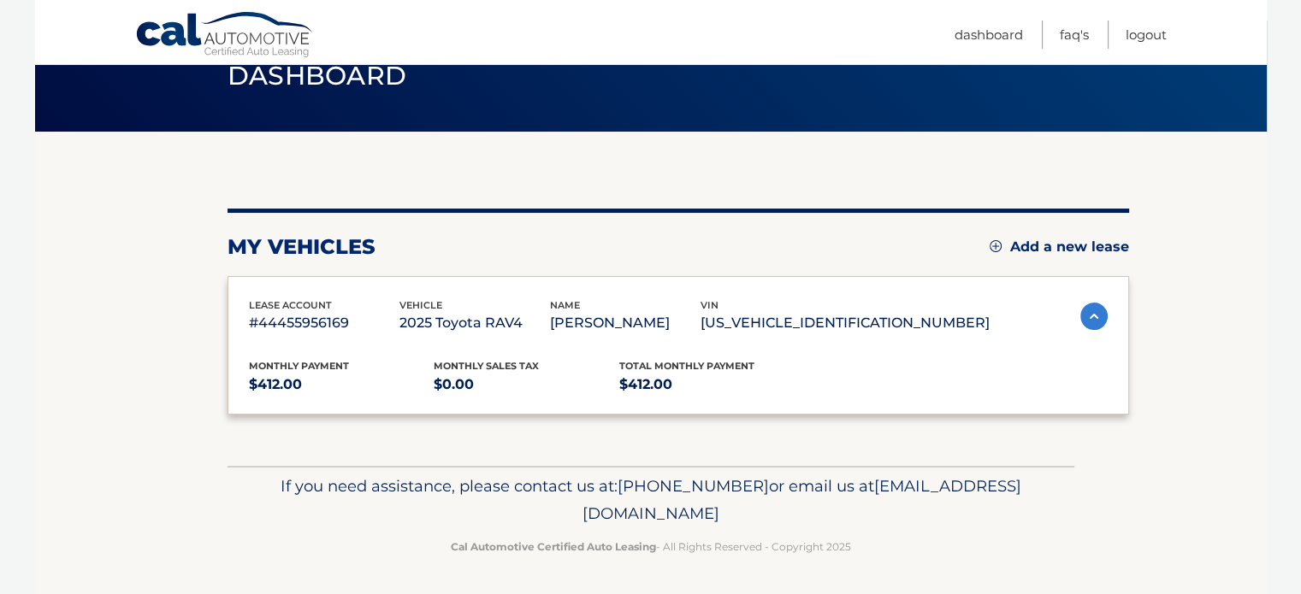
scroll to position [171, 0]
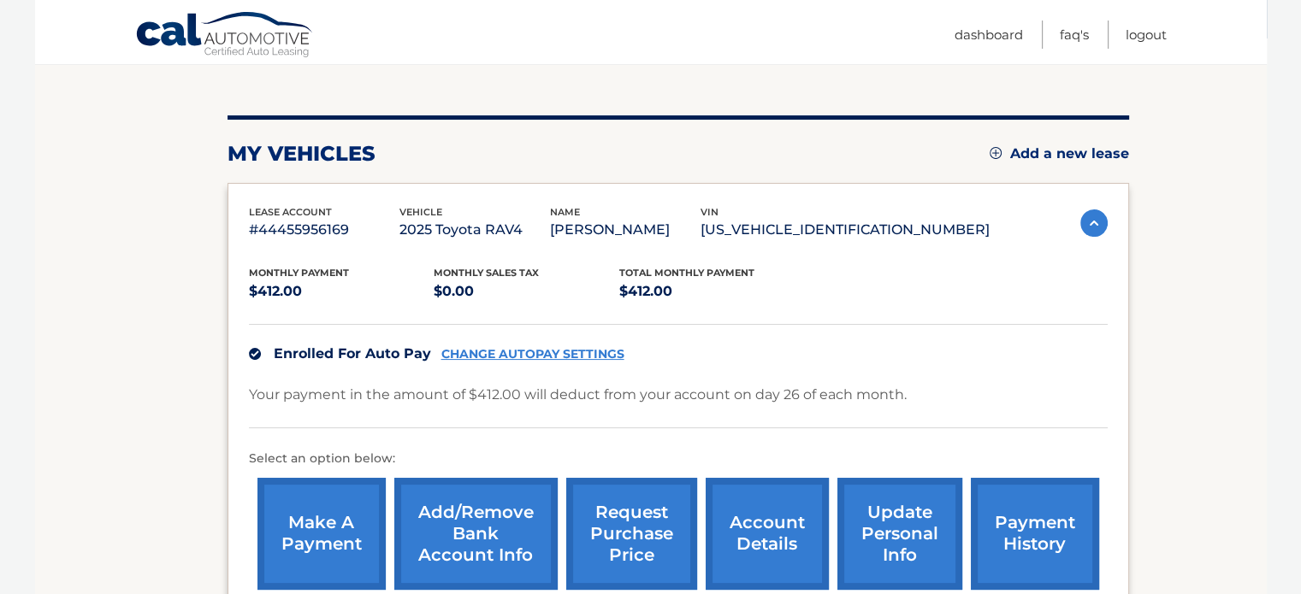
drag, startPoint x: 897, startPoint y: 380, endPoint x: 814, endPoint y: 224, distance: 176.4
click at [814, 224] on p "2T3P1RFV1SC538807" at bounding box center [844, 230] width 289 height 24
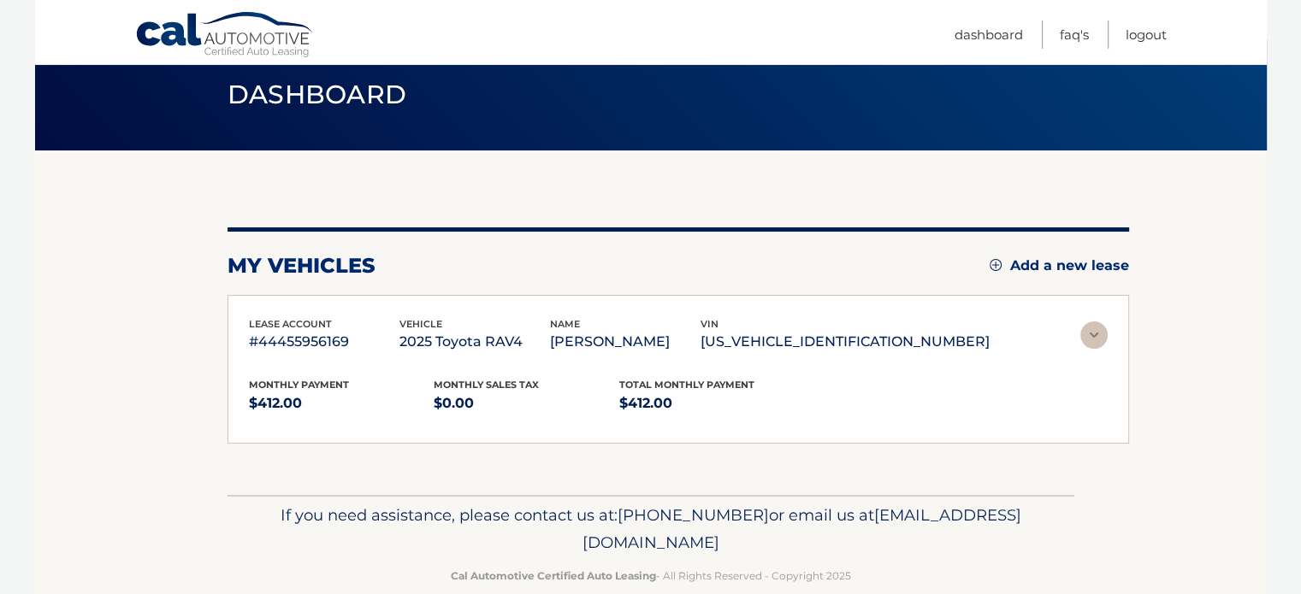
scroll to position [20, 0]
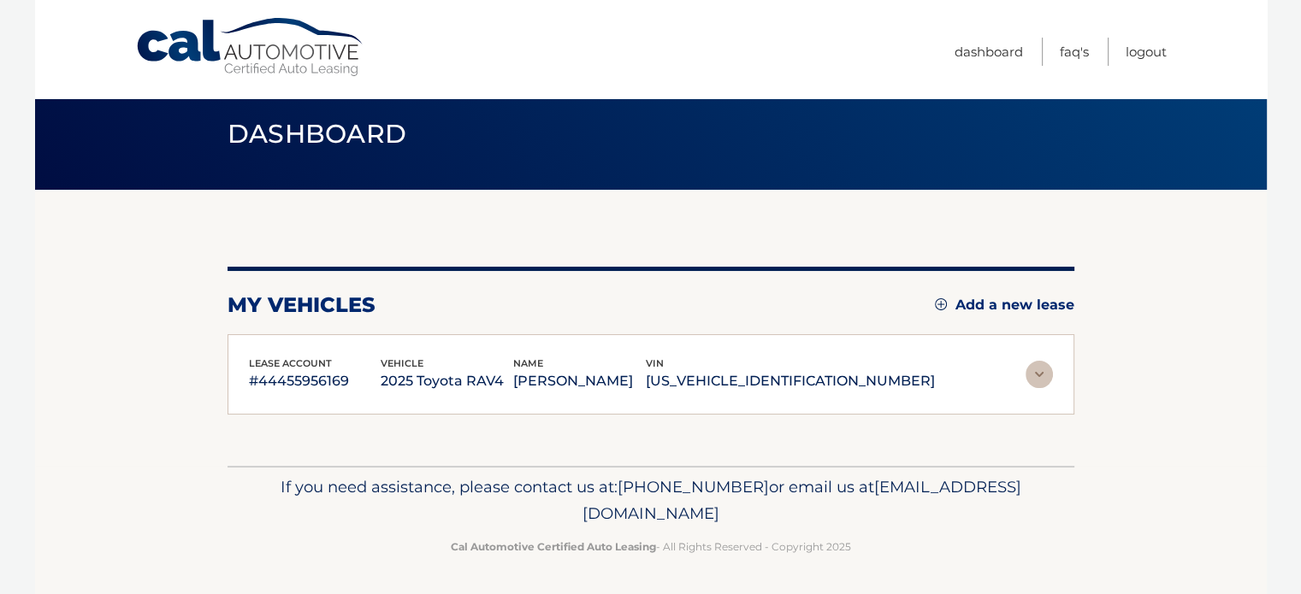
drag, startPoint x: 763, startPoint y: 360, endPoint x: 906, endPoint y: 376, distance: 143.8
click at [906, 376] on div "vin 2T3P1RFV1SC538807" at bounding box center [790, 375] width 289 height 38
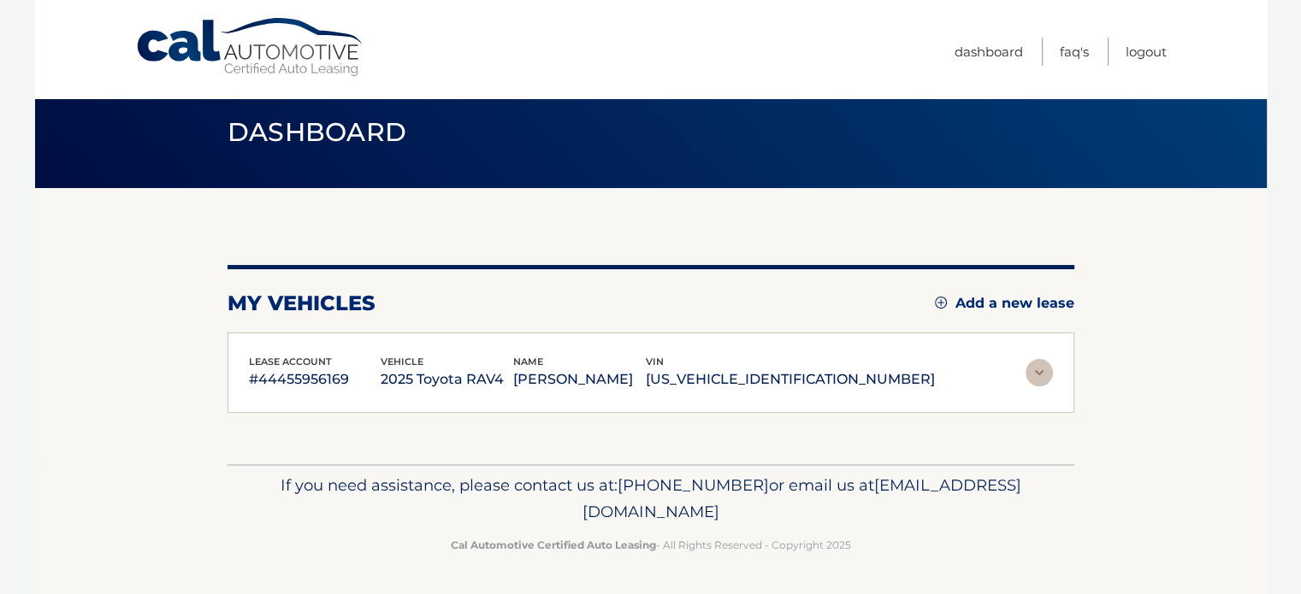
scroll to position [171, 0]
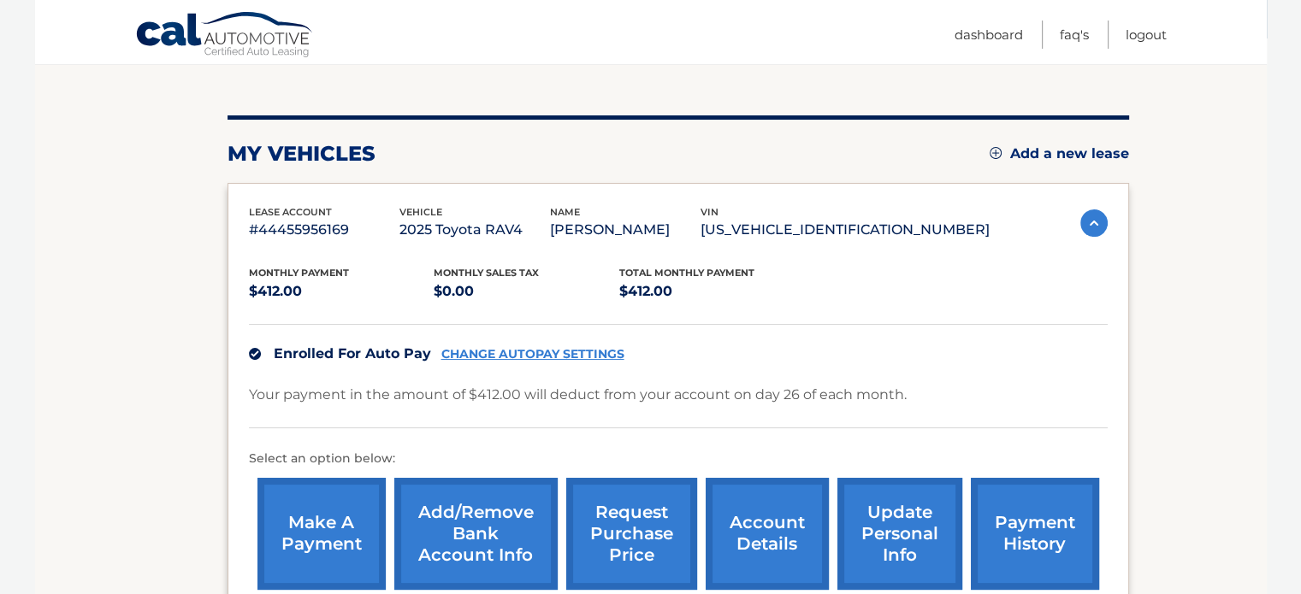
copy div "vin 2T3P1RFV1SC538807"
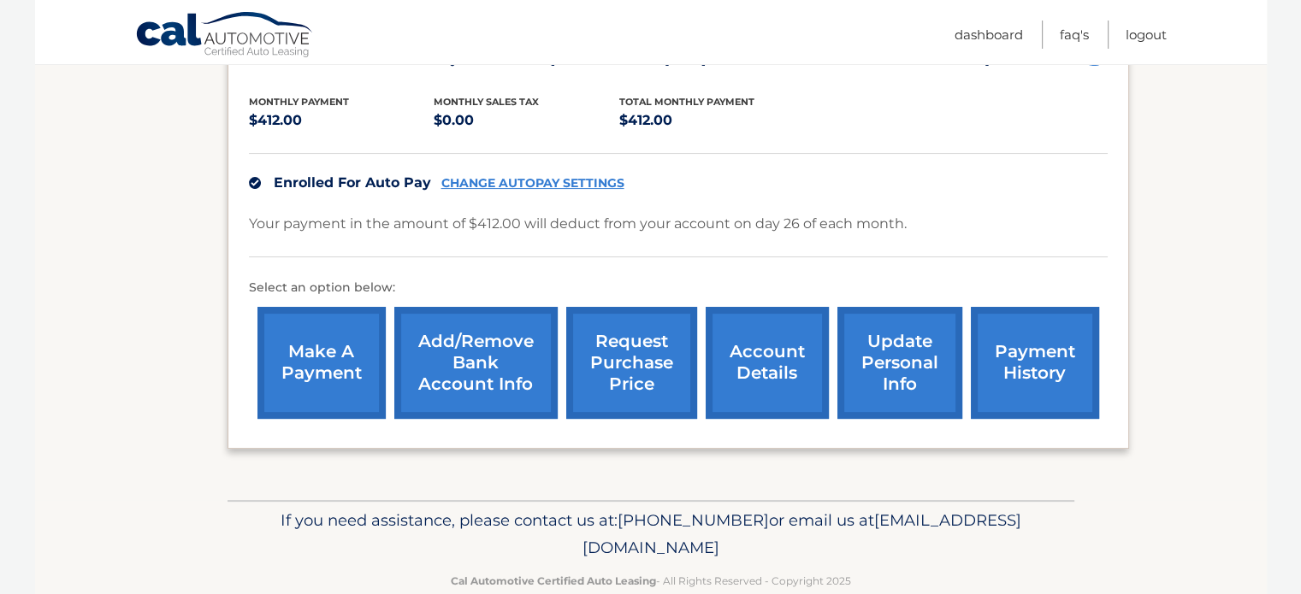
scroll to position [375, 0]
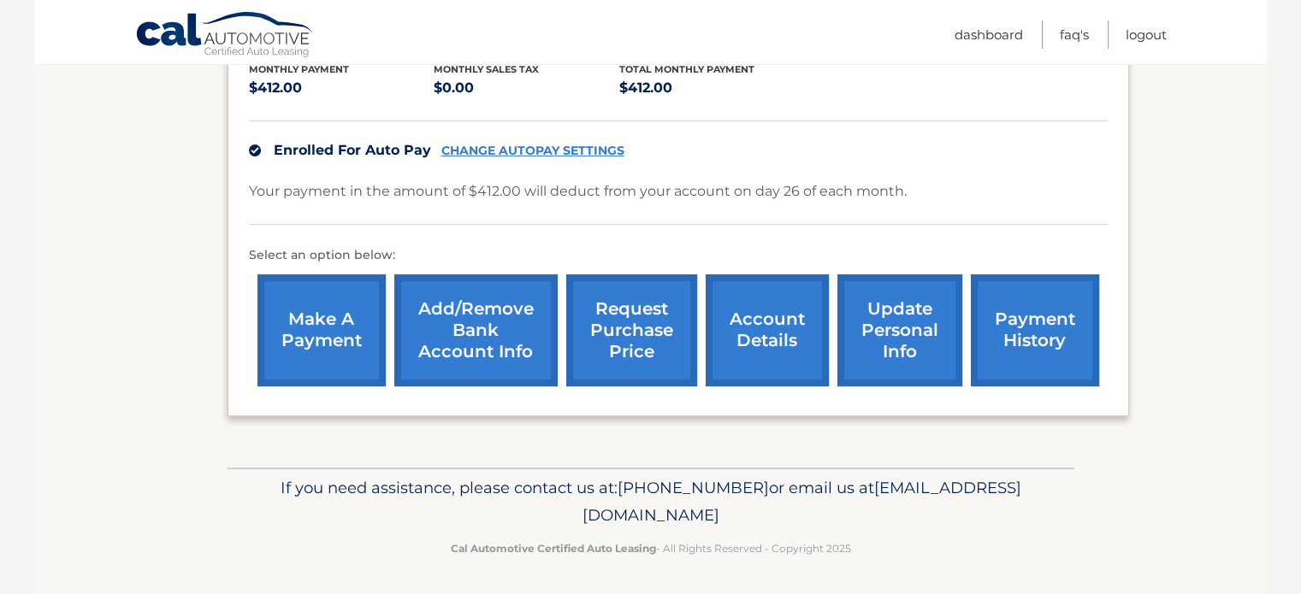
click at [712, 346] on link "account details" at bounding box center [767, 331] width 123 height 112
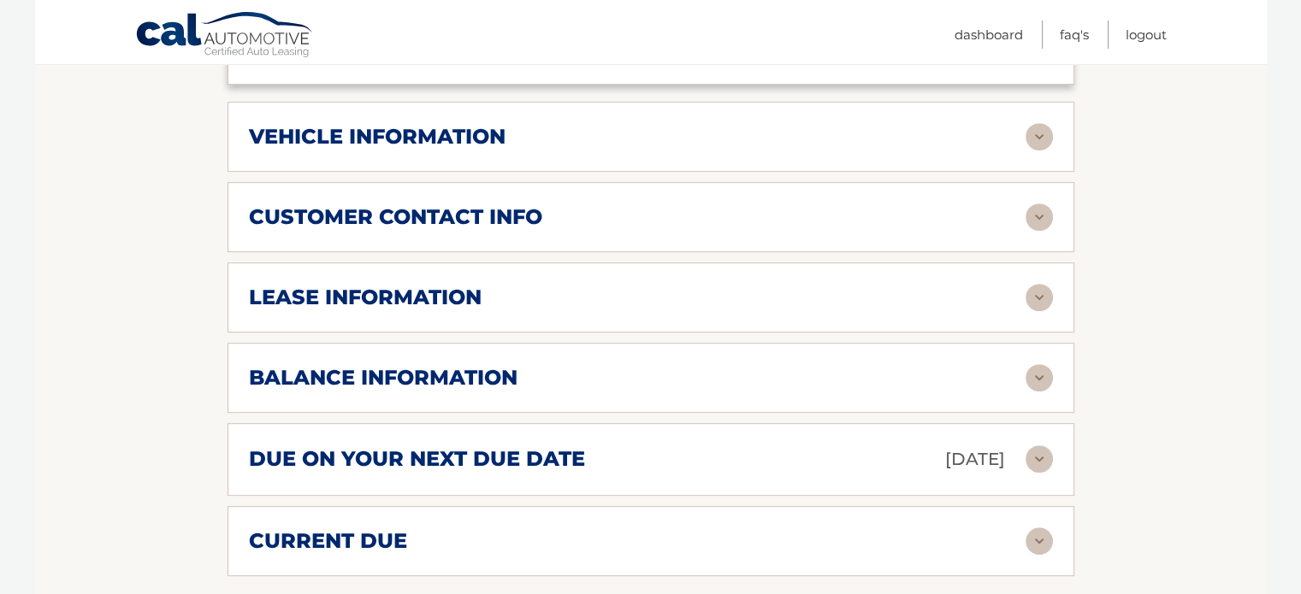
scroll to position [770, 0]
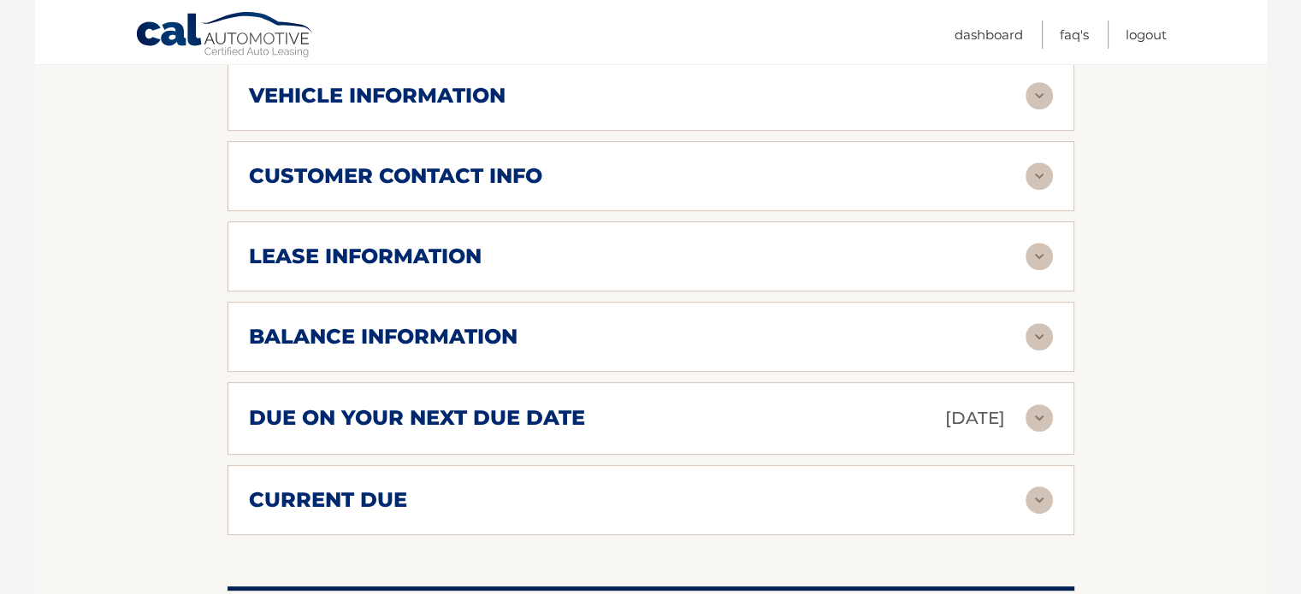
click at [689, 340] on div "balance information" at bounding box center [637, 337] width 777 height 26
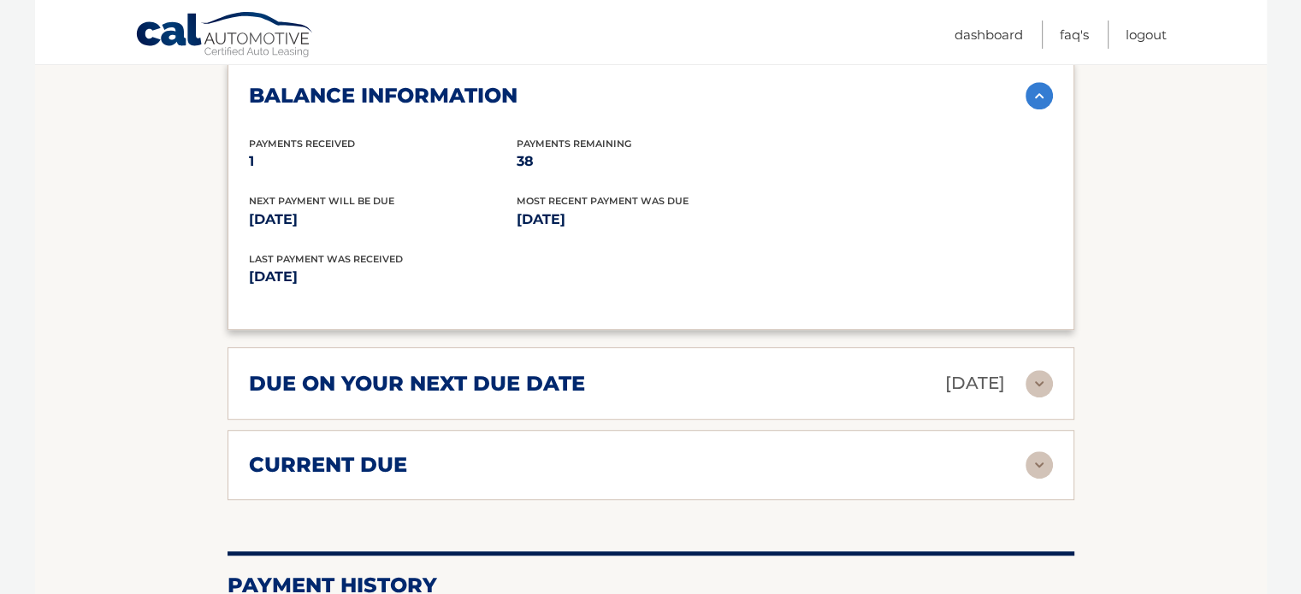
scroll to position [1026, 0]
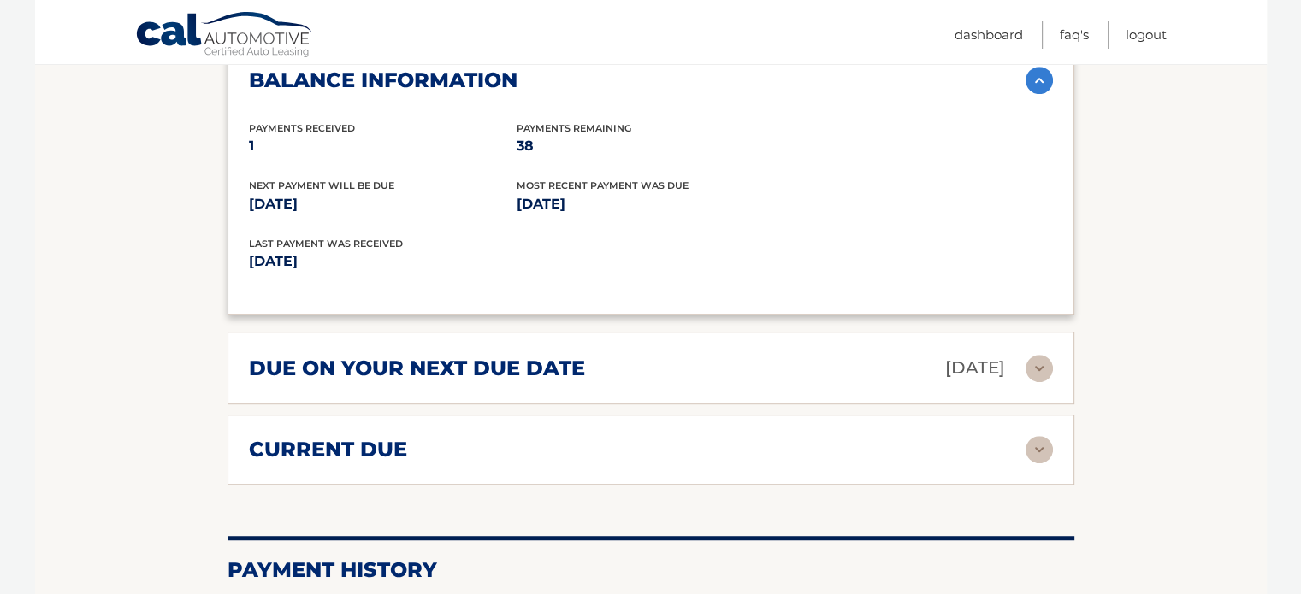
click at [811, 449] on div "current due" at bounding box center [637, 450] width 777 height 26
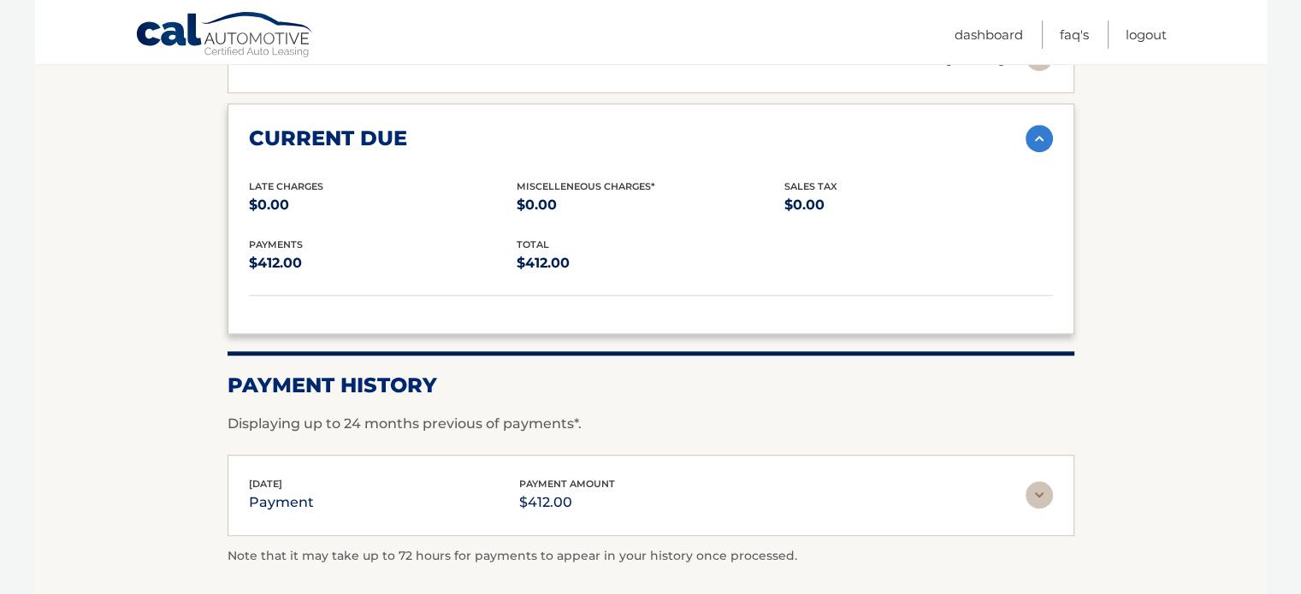
scroll to position [1368, 0]
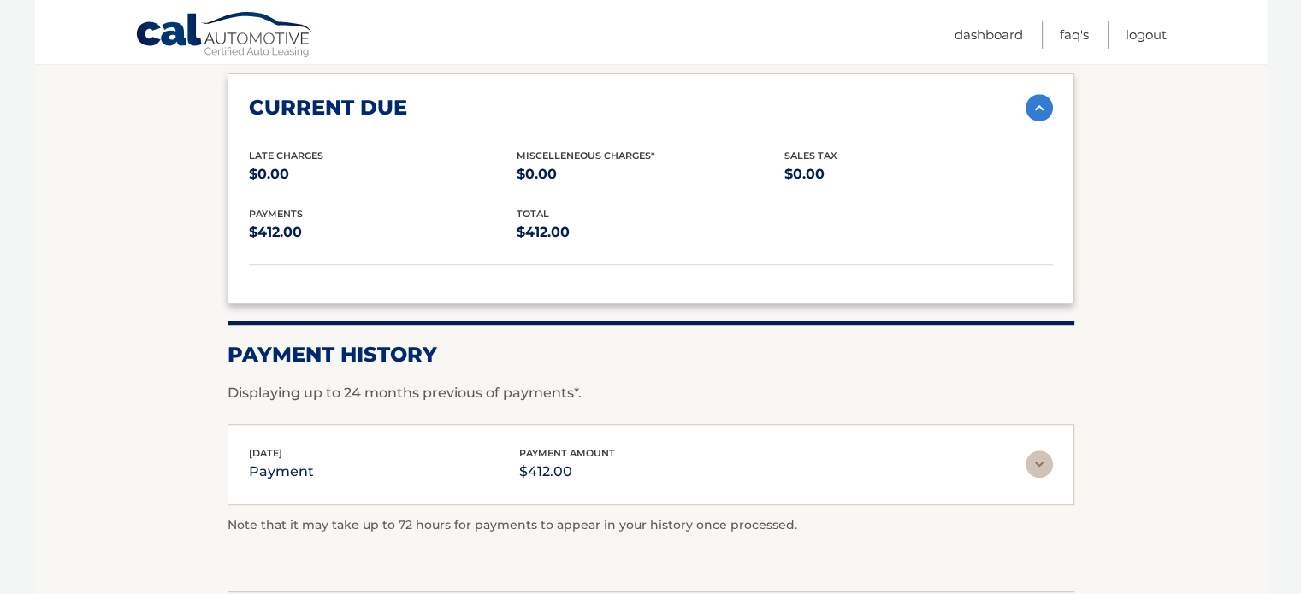
click at [1030, 463] on img at bounding box center [1038, 464] width 27 height 27
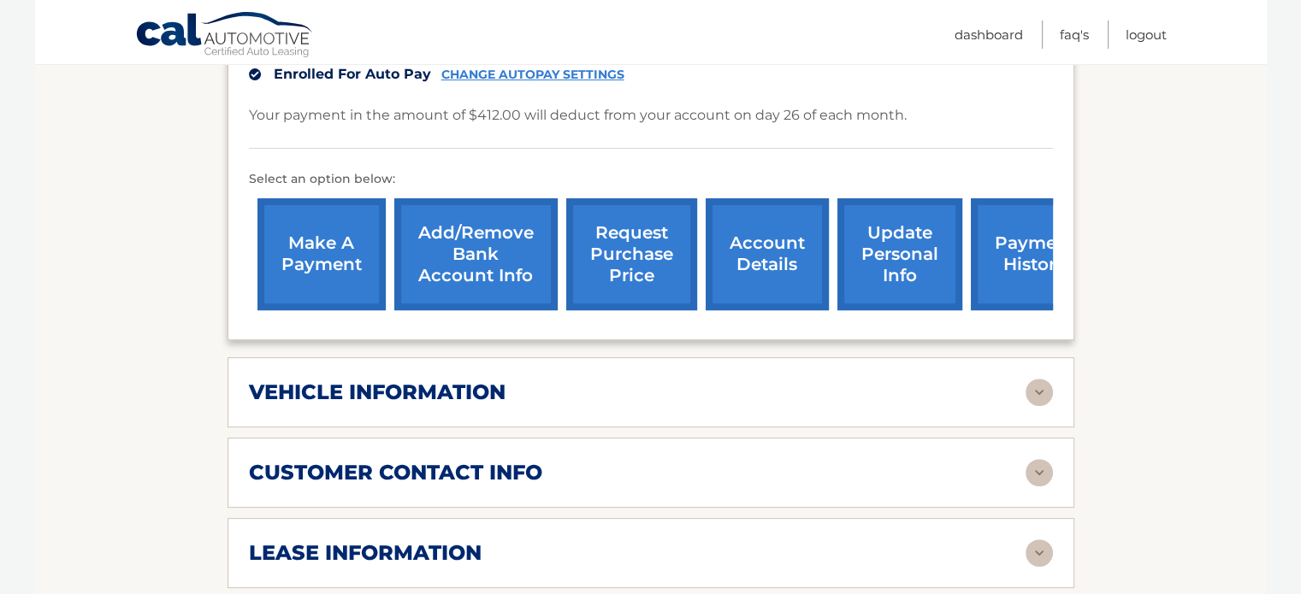
scroll to position [559, 0]
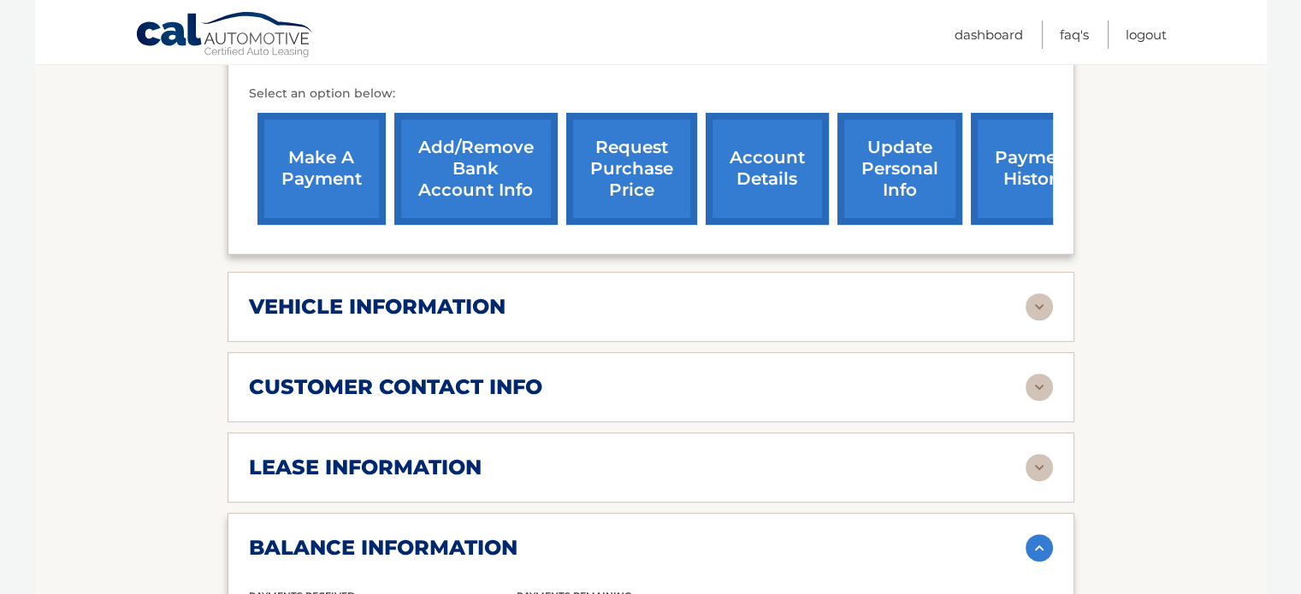
click at [751, 206] on link "account details" at bounding box center [767, 169] width 123 height 112
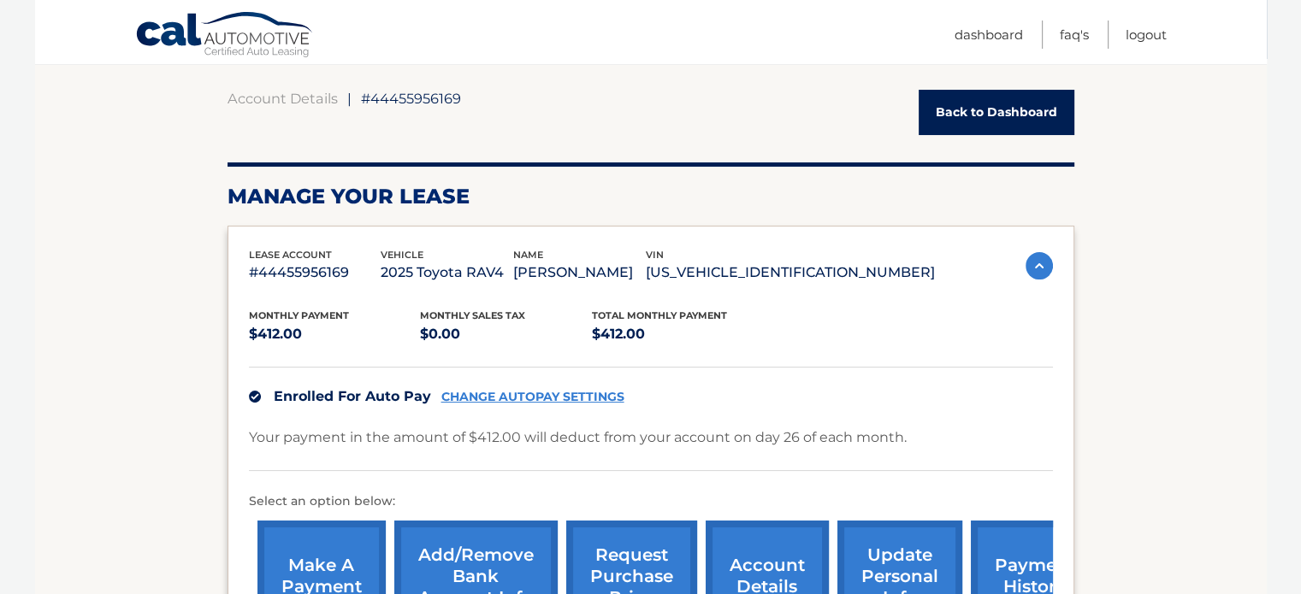
scroll to position [342, 0]
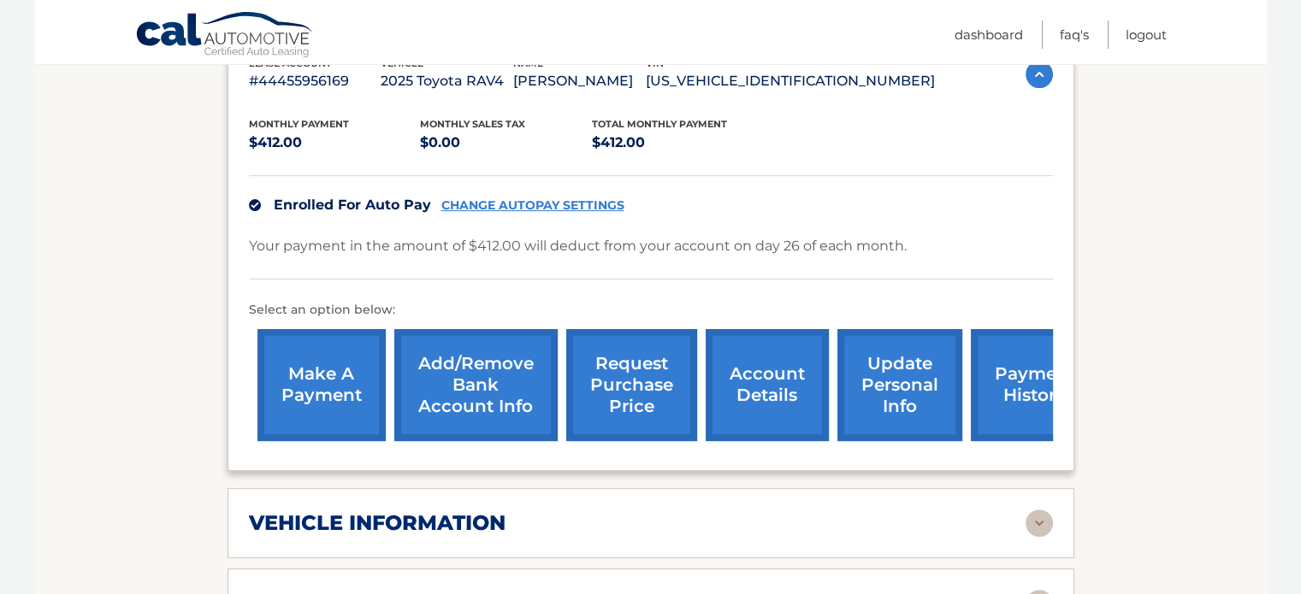
click at [977, 381] on link "payment history" at bounding box center [1035, 385] width 128 height 112
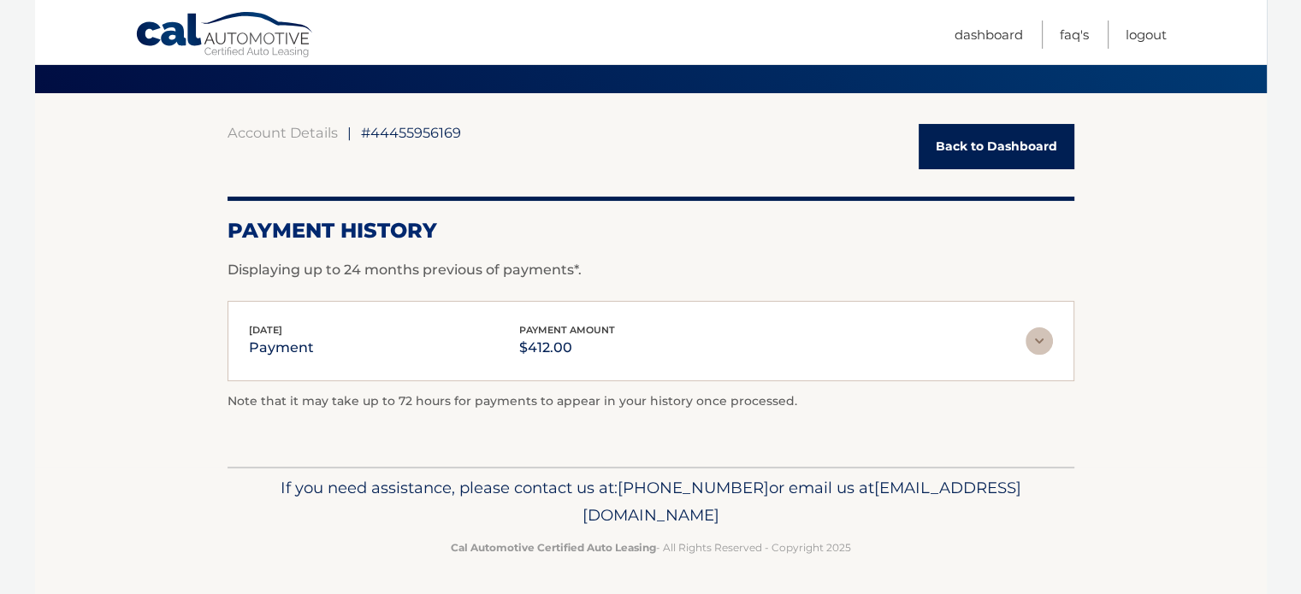
scroll to position [117, 0]
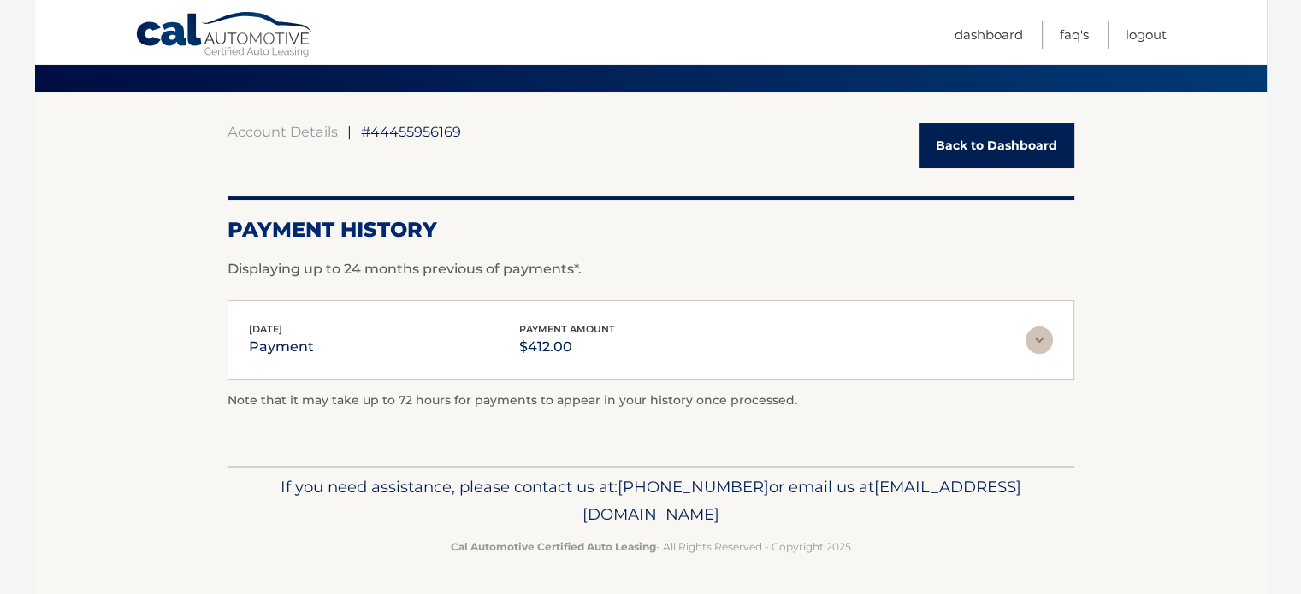
click at [1037, 341] on img at bounding box center [1038, 340] width 27 height 27
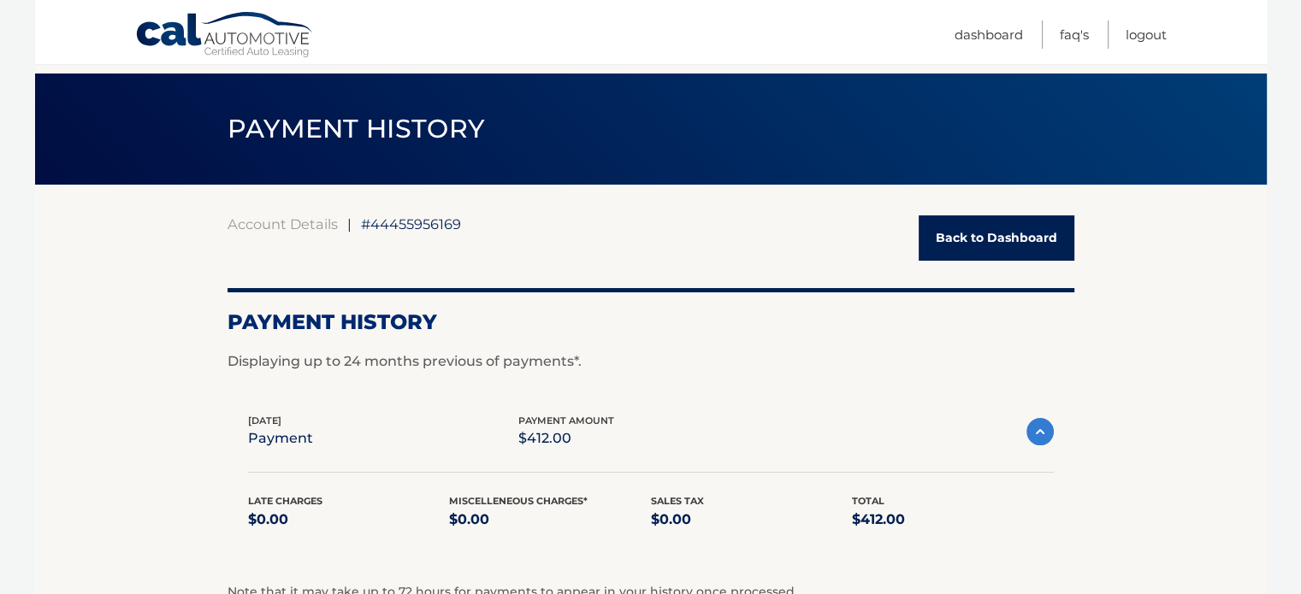
scroll to position [0, 0]
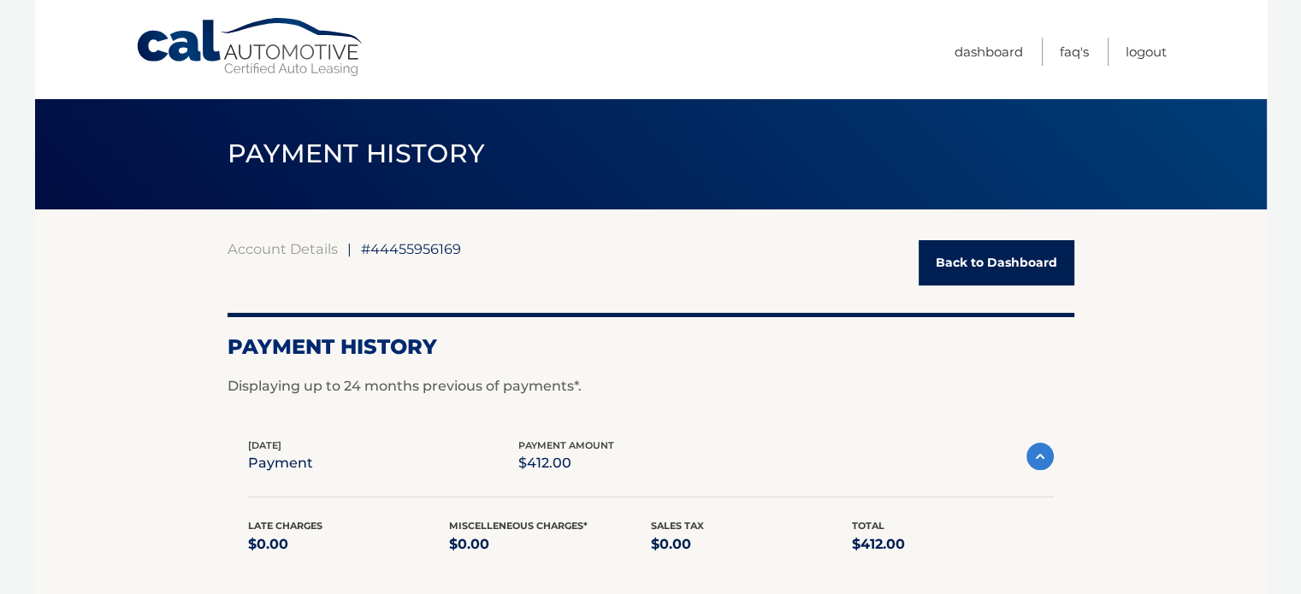
click at [945, 254] on link "Back to Dashboard" at bounding box center [997, 262] width 156 height 45
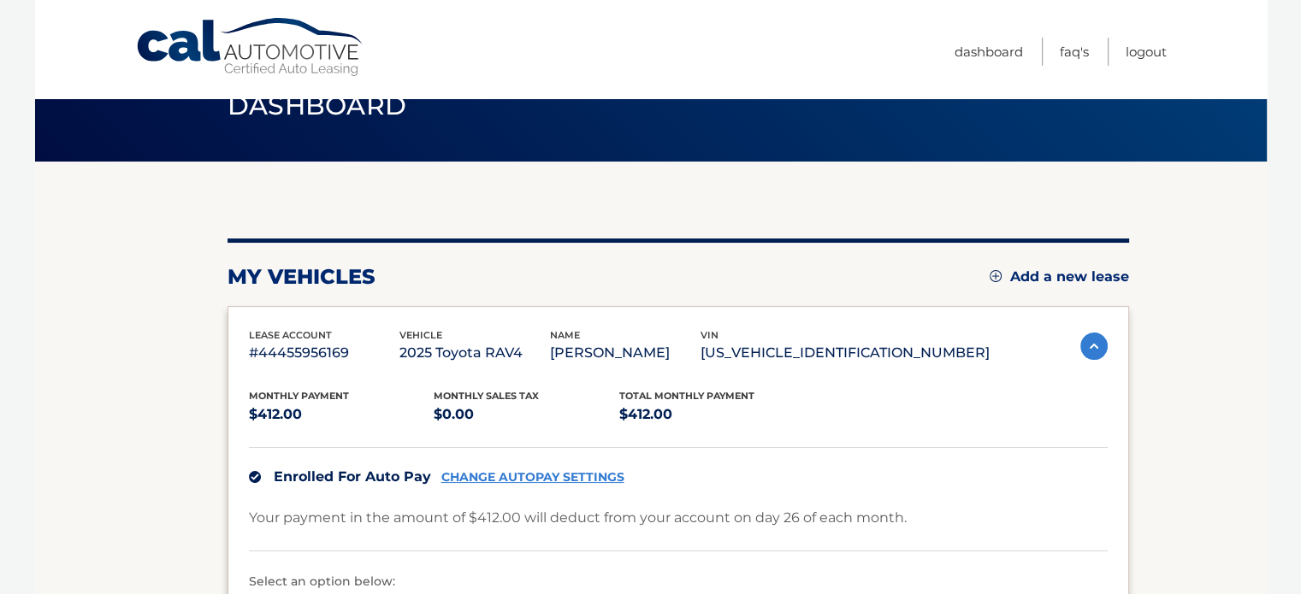
scroll to position [33, 0]
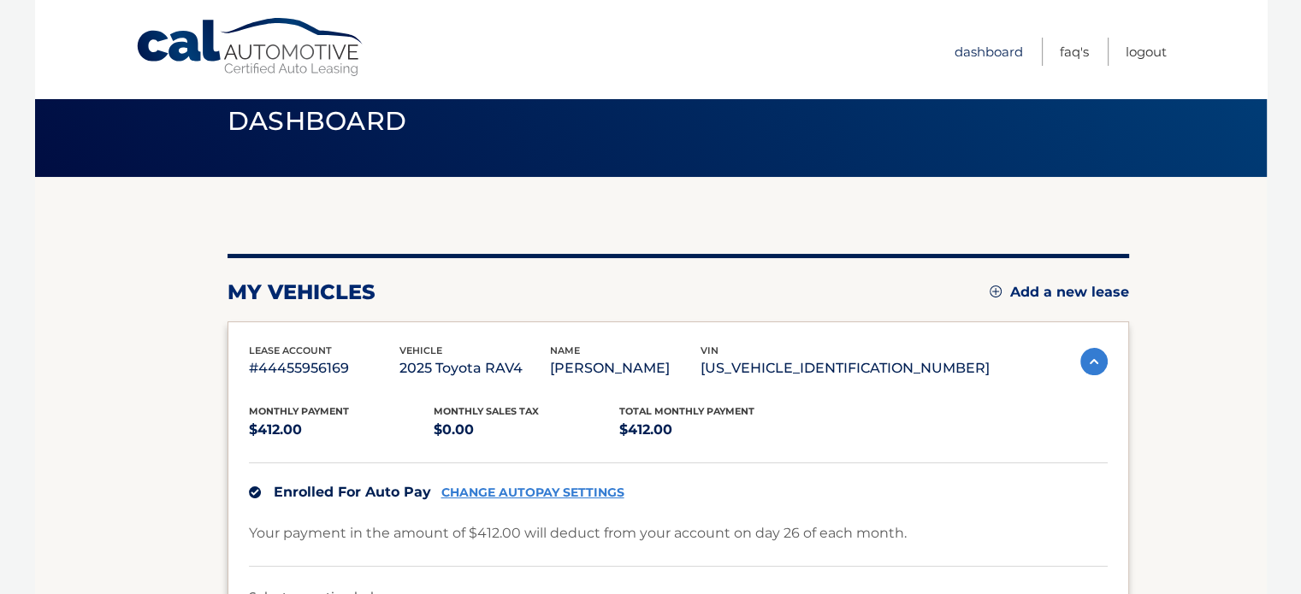
click at [975, 52] on link "Dashboard" at bounding box center [989, 52] width 68 height 28
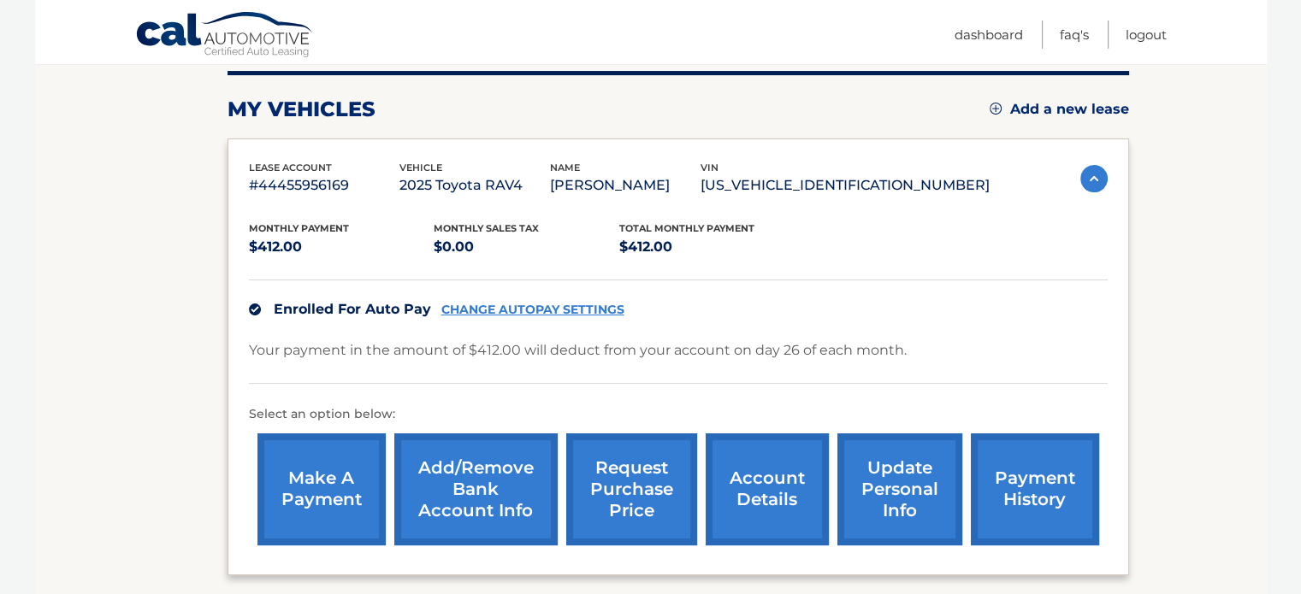
scroll to position [257, 0]
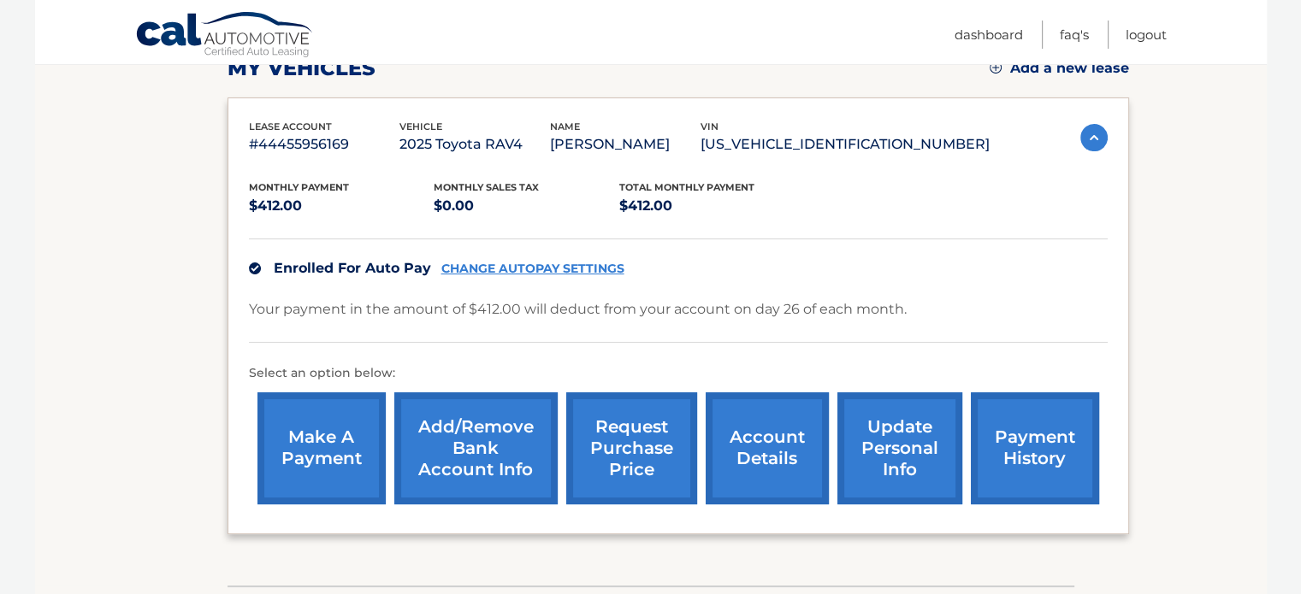
click at [370, 414] on link "make a payment" at bounding box center [321, 449] width 128 height 112
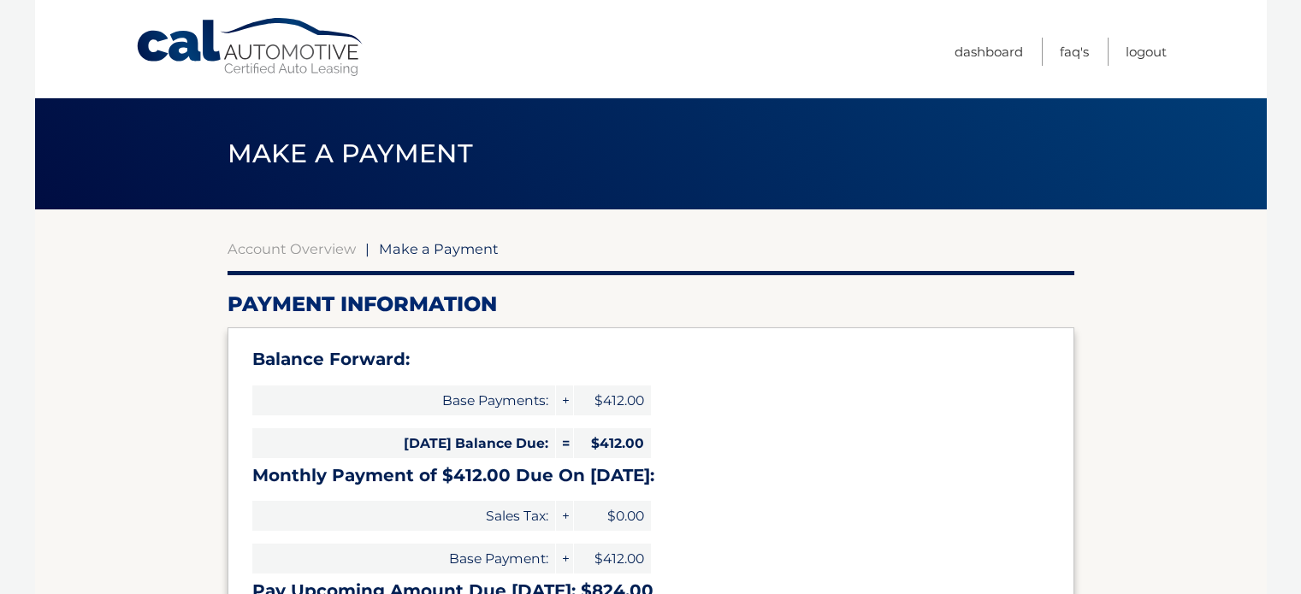
select select "Mjk1OTkxMTMtNGNkNS00YTk3LWI4MWEtZDNjYWQ1YzMzNDRh"
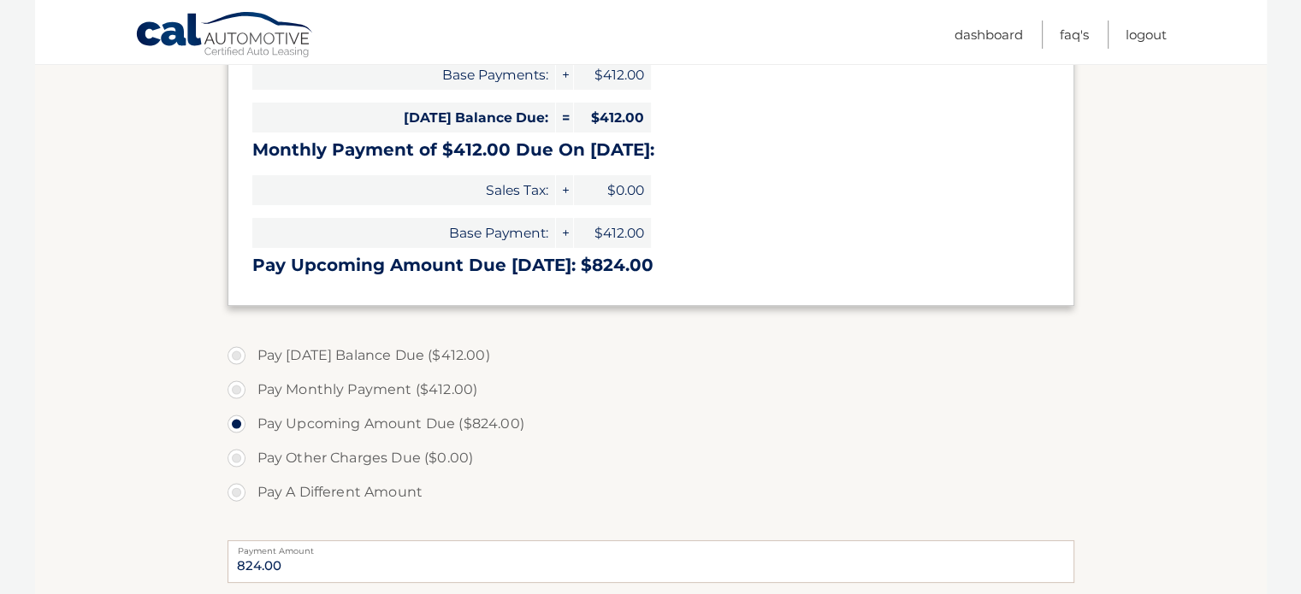
scroll to position [342, 0]
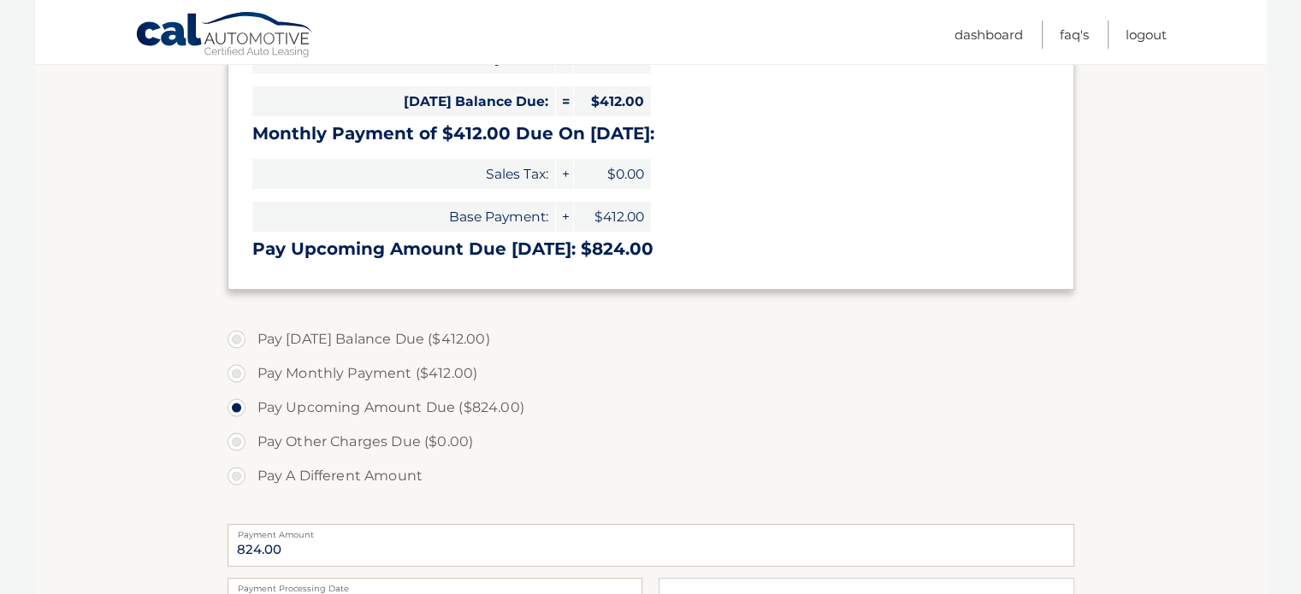
click at [243, 340] on label "Pay Today's Balance Due ($412.00)" at bounding box center [651, 339] width 847 height 34
click at [243, 340] on input "Pay Today's Balance Due ($412.00)" at bounding box center [242, 335] width 17 height 27
radio input "true"
type input "412.00"
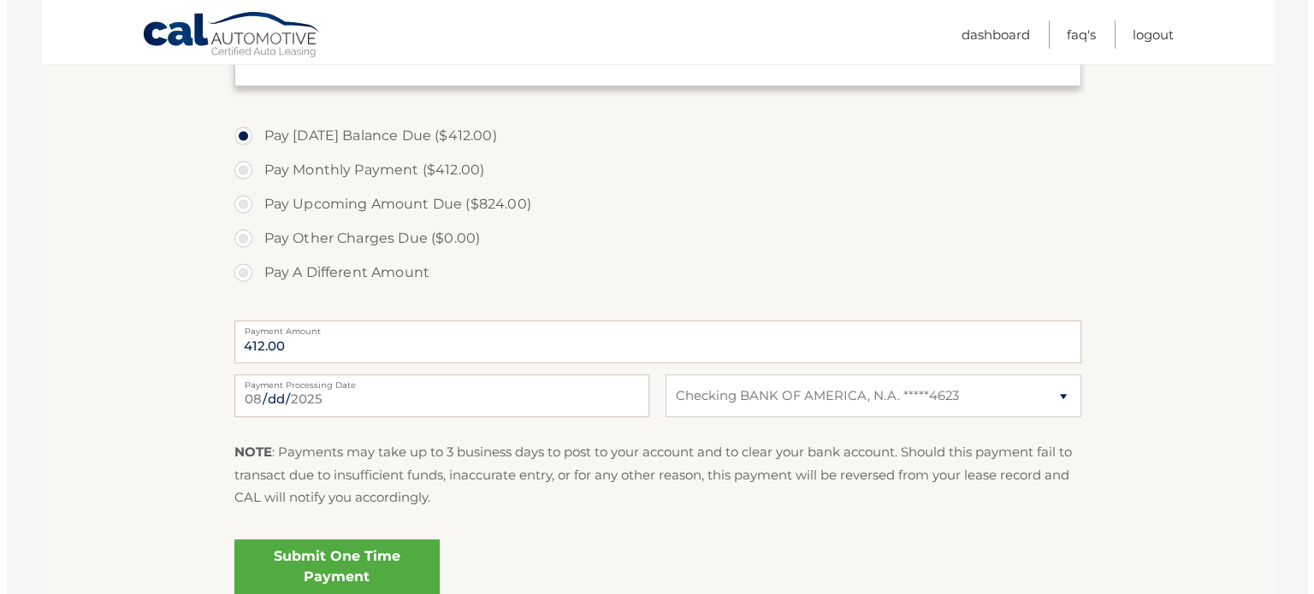
scroll to position [599, 0]
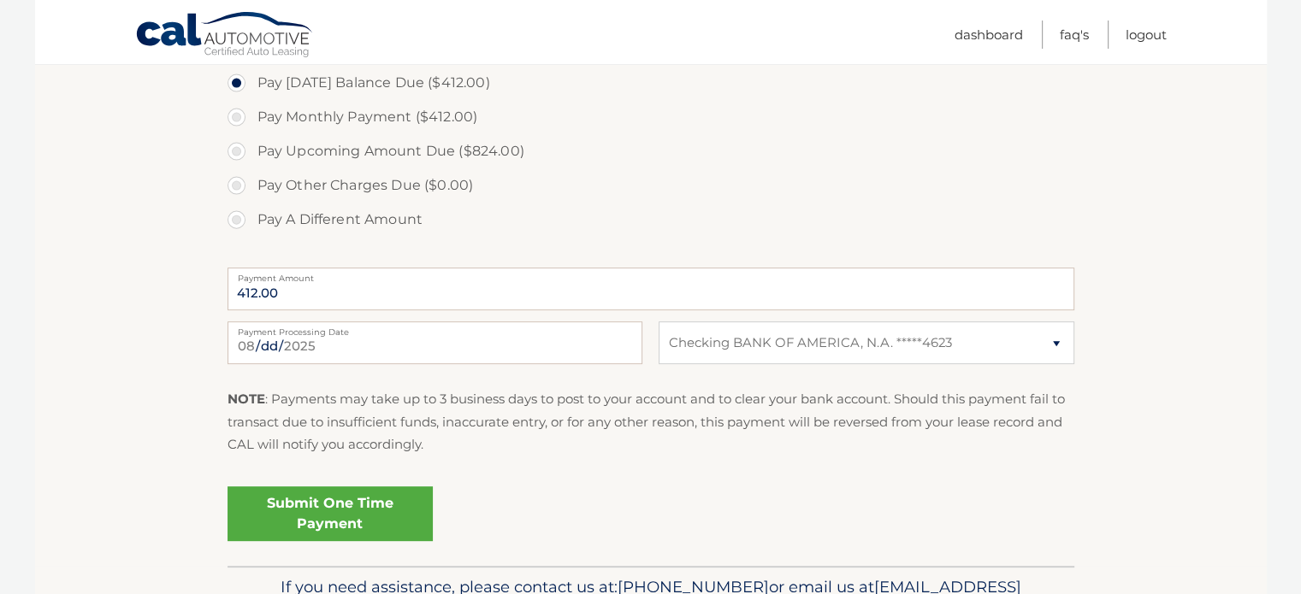
click at [333, 494] on link "Submit One Time Payment" at bounding box center [330, 514] width 205 height 55
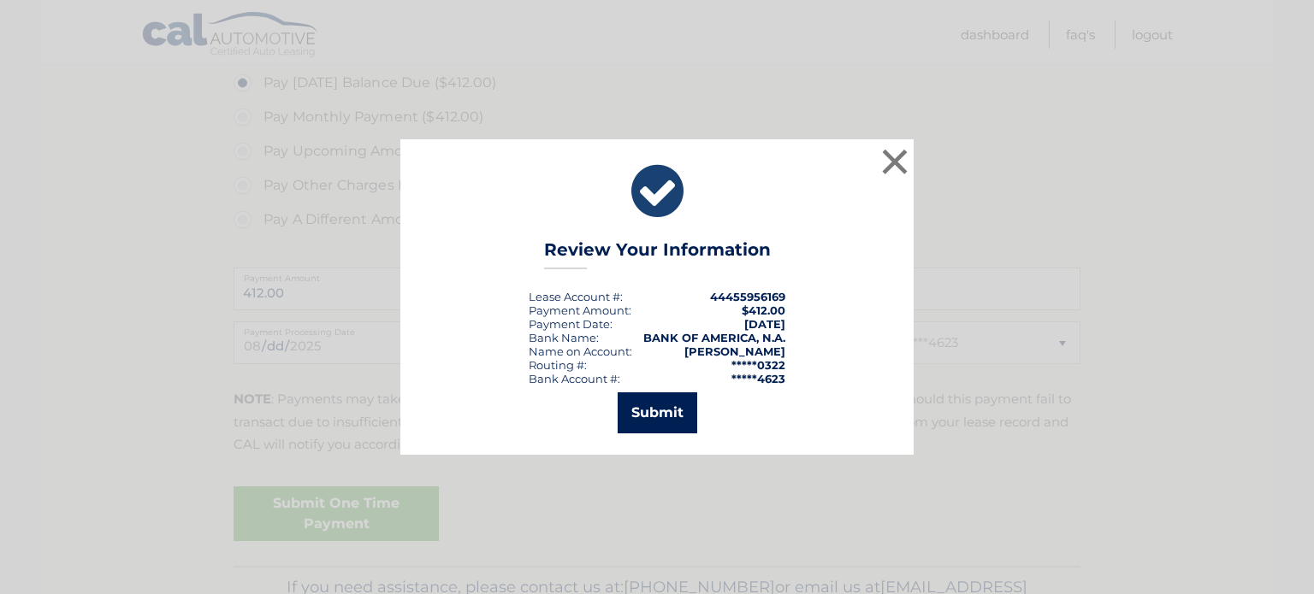
click at [633, 417] on button "Submit" at bounding box center [658, 413] width 80 height 41
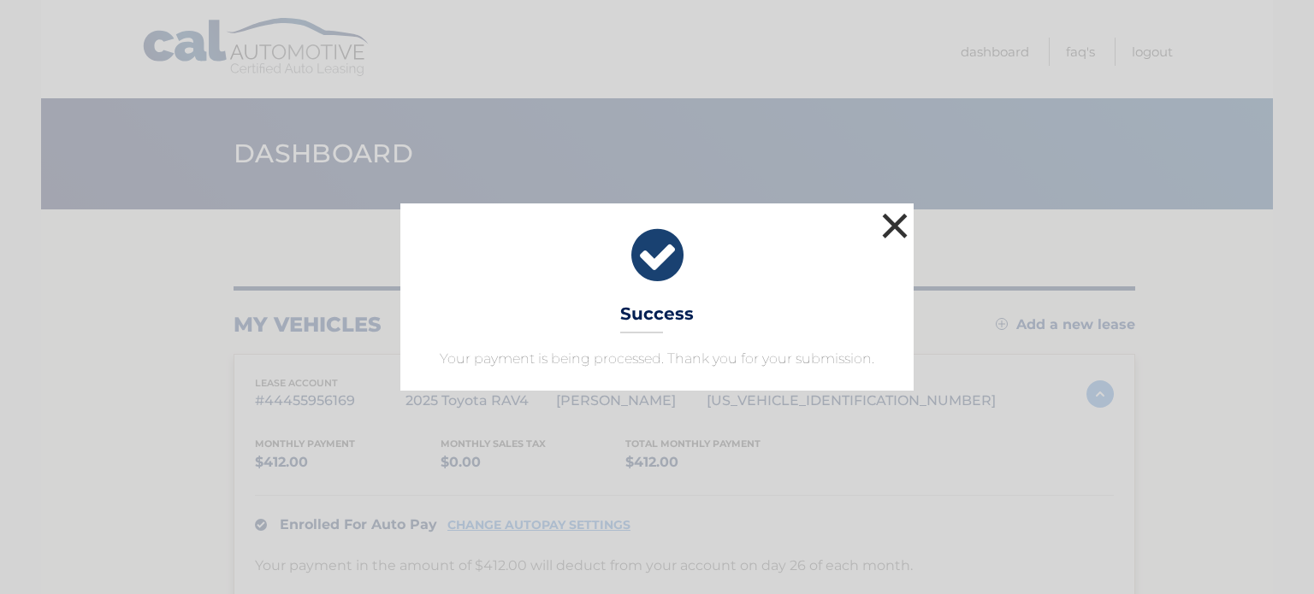
click at [892, 235] on button "×" at bounding box center [895, 226] width 34 height 34
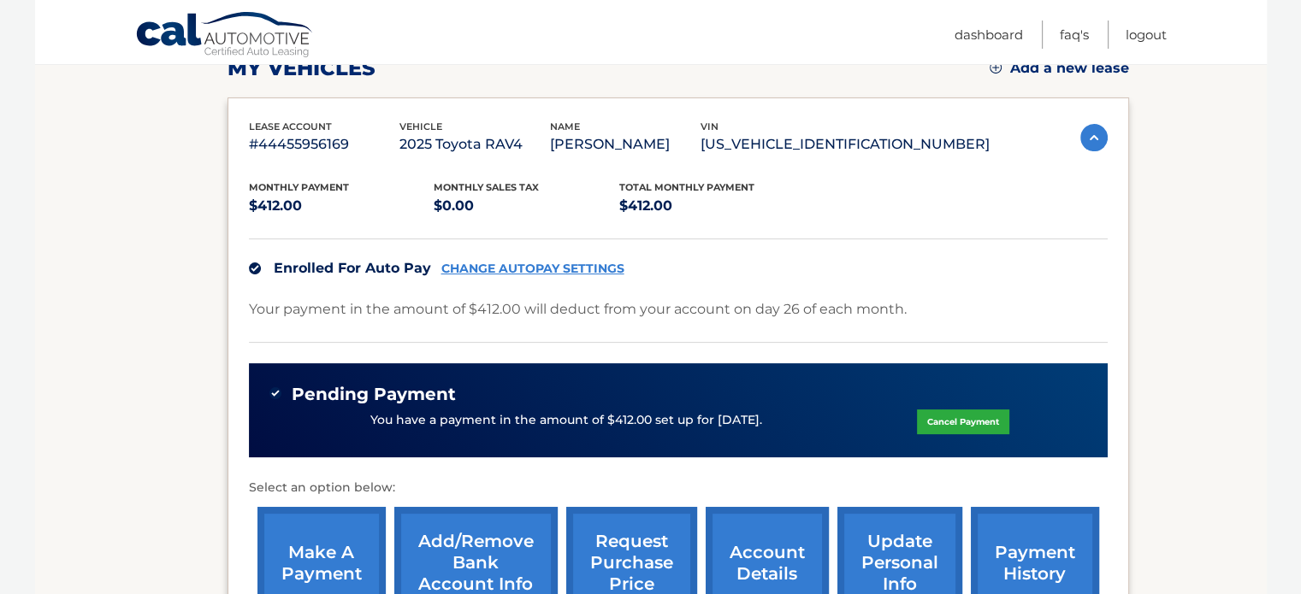
scroll to position [428, 0]
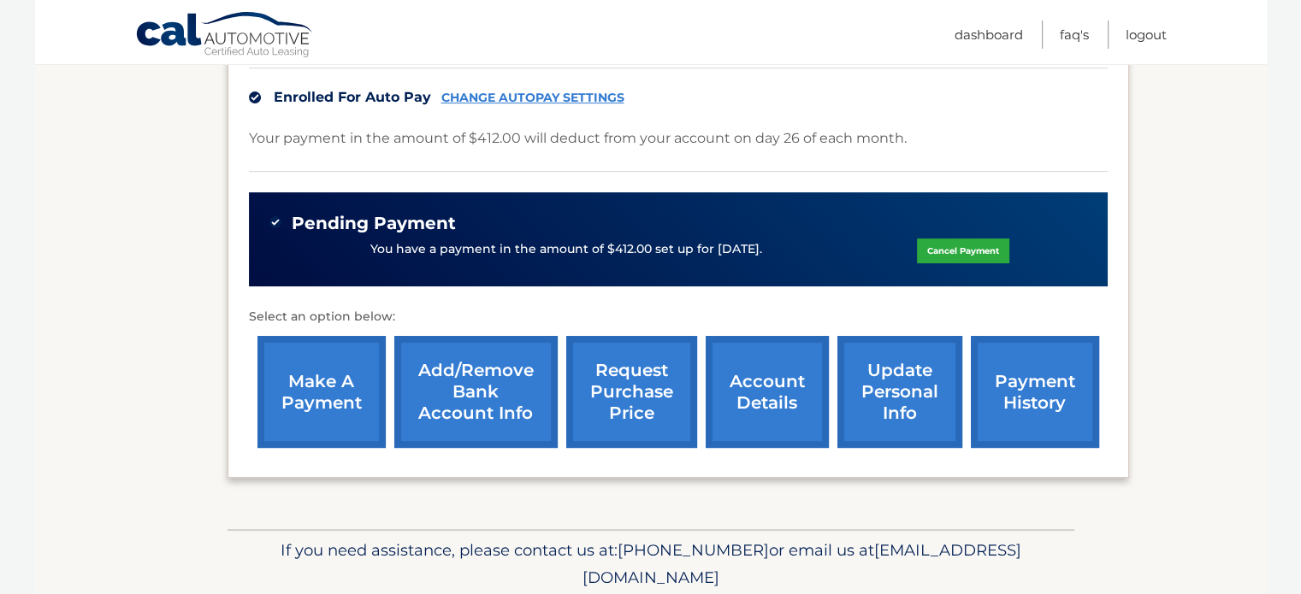
click at [990, 379] on link "payment history" at bounding box center [1035, 392] width 128 height 112
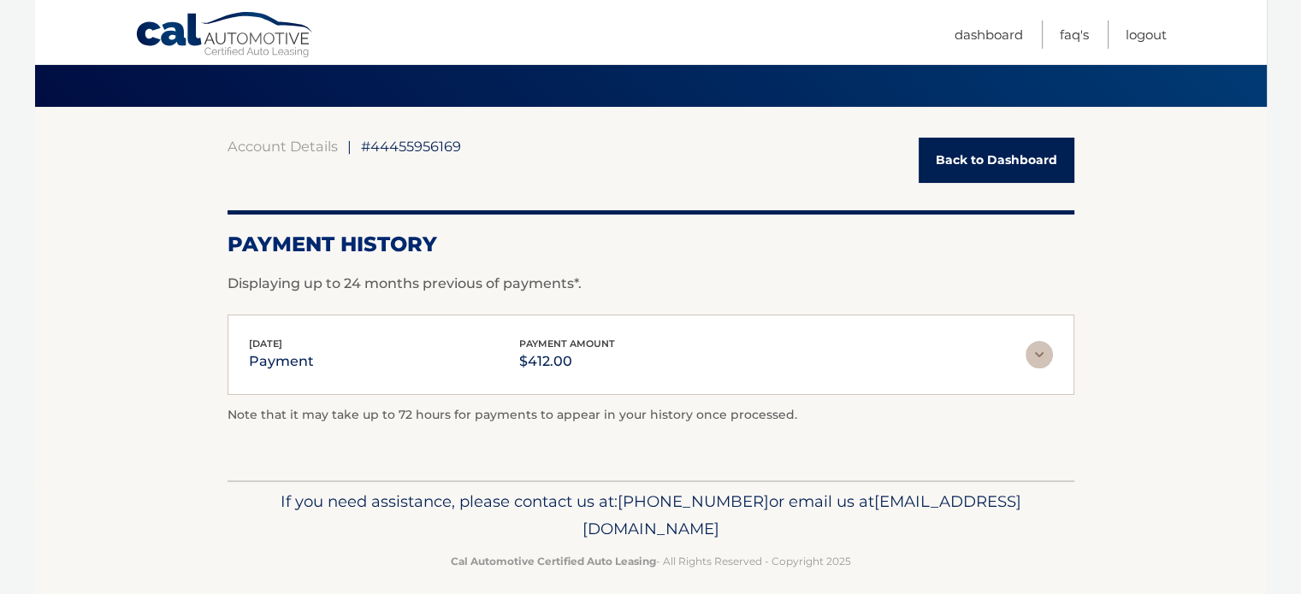
scroll to position [117, 0]
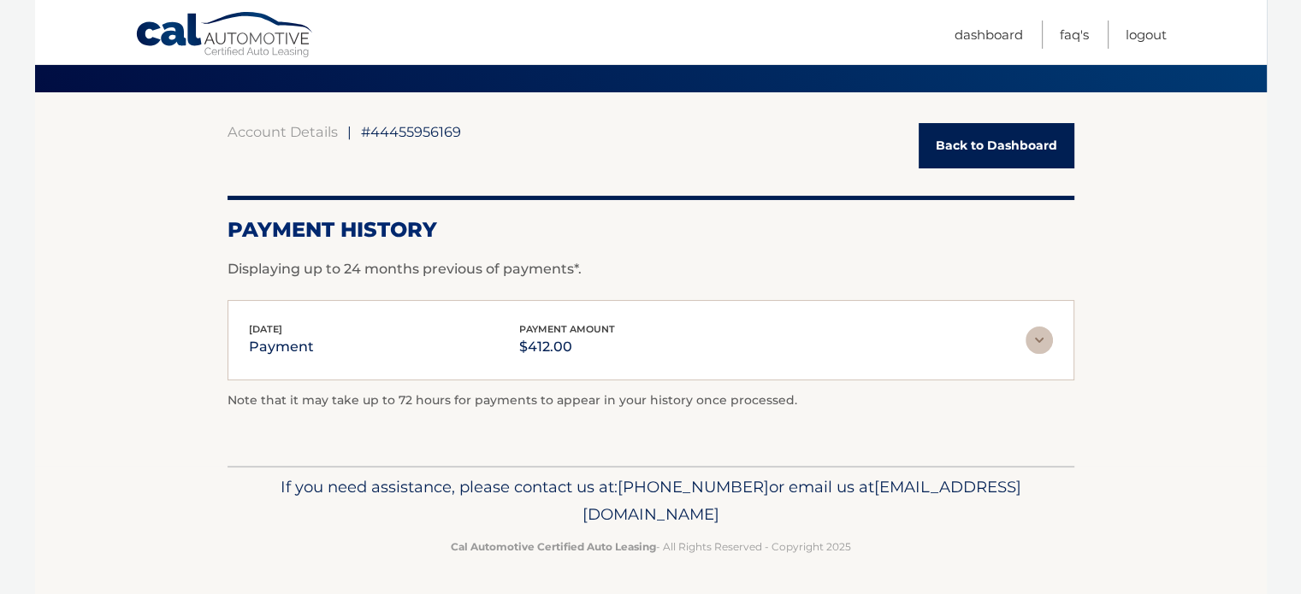
click at [1030, 335] on img at bounding box center [1038, 340] width 27 height 27
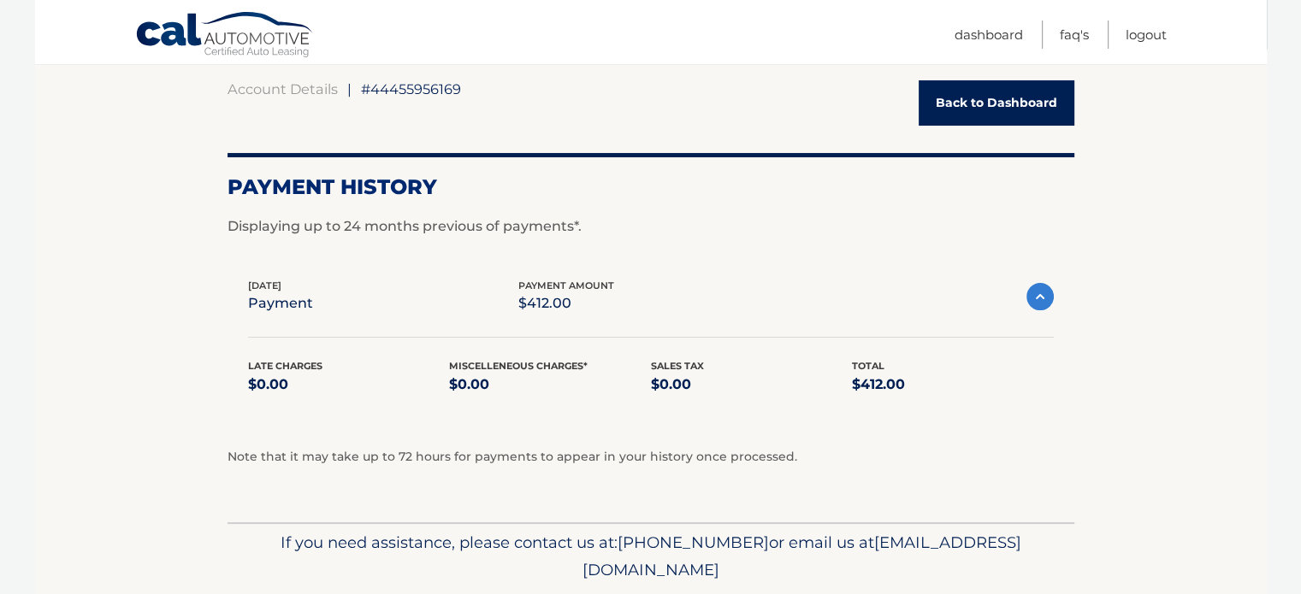
scroll to position [130, 0]
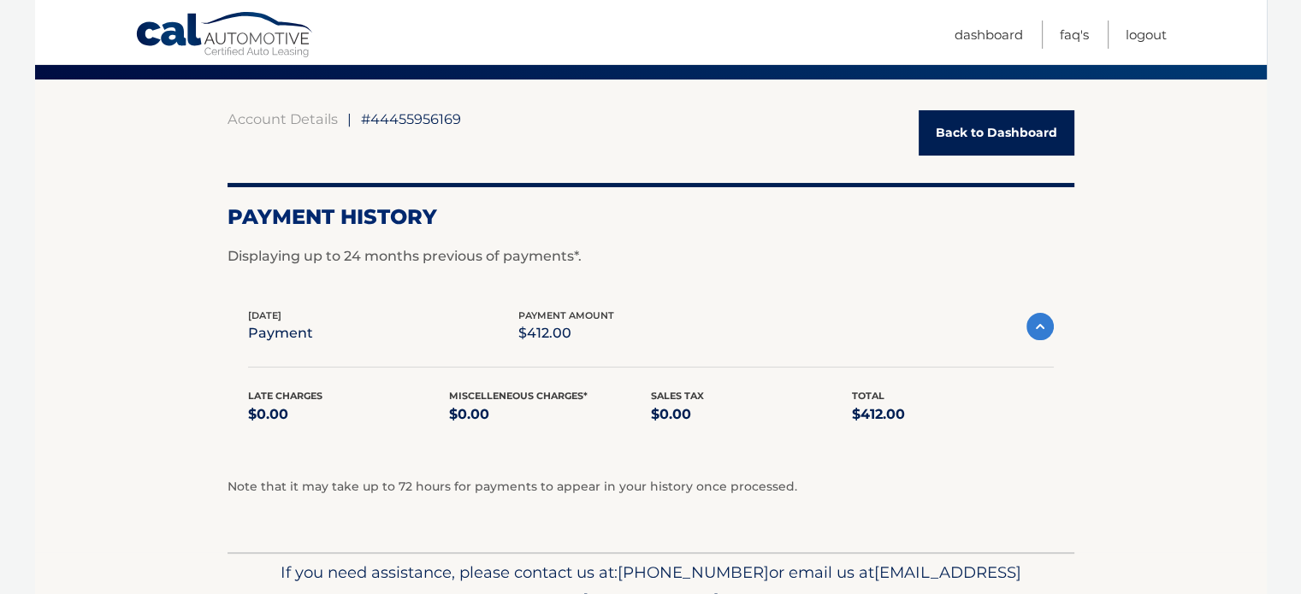
click at [955, 136] on link "Back to Dashboard" at bounding box center [997, 132] width 156 height 45
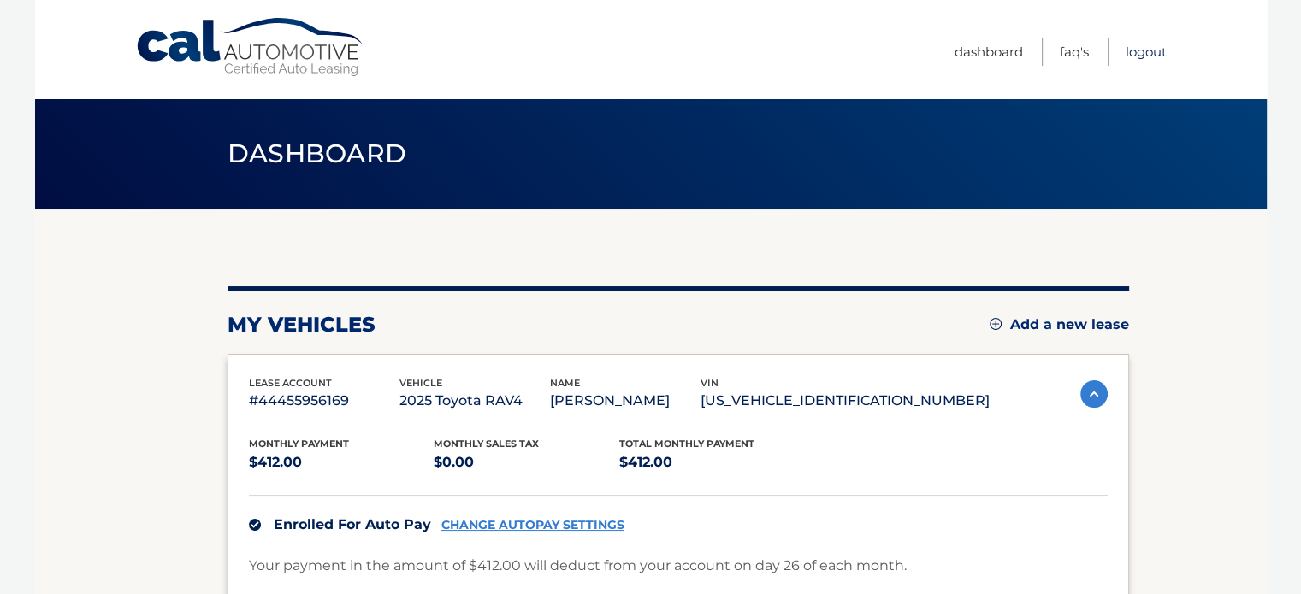
click at [1142, 54] on link "Logout" at bounding box center [1146, 52] width 41 height 28
